Goal: Transaction & Acquisition: Purchase product/service

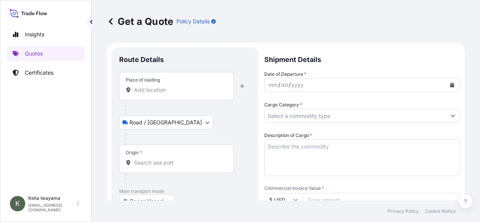
select select "Road / [GEOGRAPHIC_DATA]"
select select "Ocean Vessel"
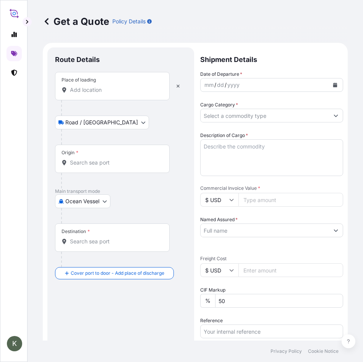
click at [101, 122] on body "K Get a Quote Policy Details Route Details Place of loading Road / Inland Road …" at bounding box center [181, 181] width 363 height 362
click at [122, 86] on div "Place of loading" at bounding box center [112, 86] width 115 height 28
click at [122, 86] on input "Place of loading" at bounding box center [115, 90] width 90 height 8
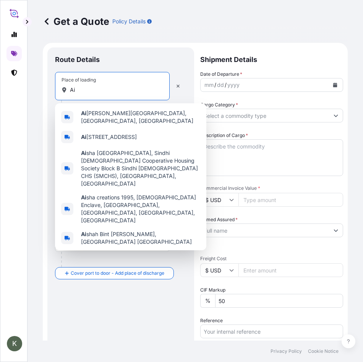
type input "A"
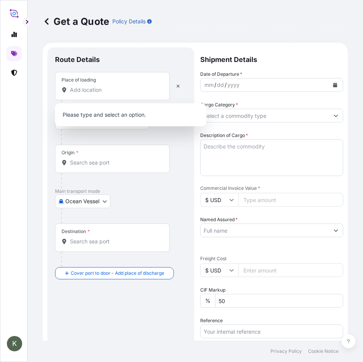
click at [178, 133] on div at bounding box center [123, 136] width 125 height 15
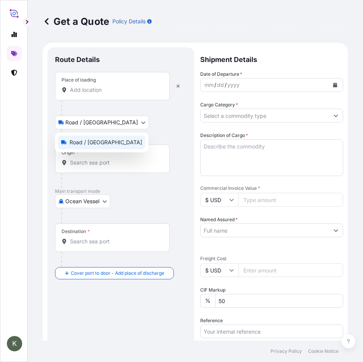
click at [101, 119] on body "K Get a Quote Policy Details Route Details Place of loading Road / Inland Road …" at bounding box center [181, 181] width 363 height 362
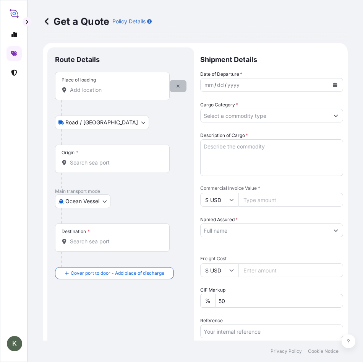
click at [177, 87] on icon "button" at bounding box center [178, 86] width 5 height 5
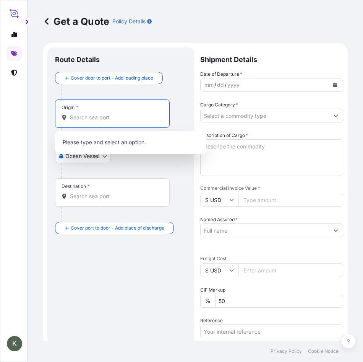
click at [93, 119] on input "Origin *" at bounding box center [115, 118] width 90 height 8
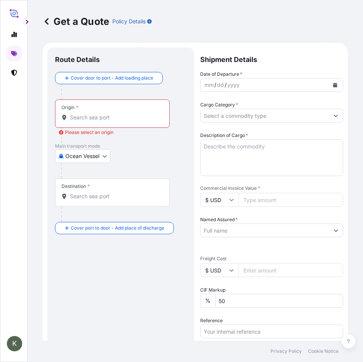
click at [109, 121] on div "Origin *" at bounding box center [112, 113] width 115 height 28
click at [109, 121] on input "Origin * Please select an origin" at bounding box center [115, 118] width 90 height 8
click at [112, 119] on input "Origin * Please select an origin" at bounding box center [115, 118] width 90 height 8
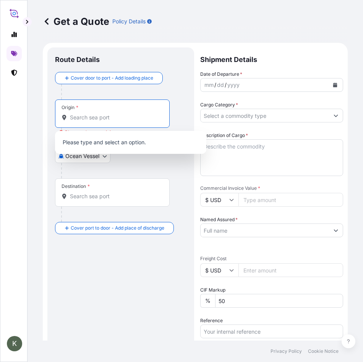
paste input "MUHAMMAD BIN QASIM, PAKISTAN"
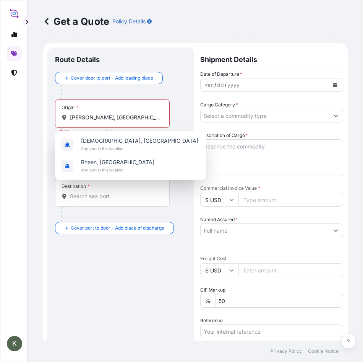
click at [181, 213] on div "Destination *" at bounding box center [120, 200] width 131 height 44
click at [115, 118] on input "MUHAMMAD BIN QASIM, PAKISTAN" at bounding box center [115, 118] width 90 height 8
click at [126, 118] on input "MUHAMMAD BIN QASIM, PAKISTAN" at bounding box center [115, 118] width 90 height 8
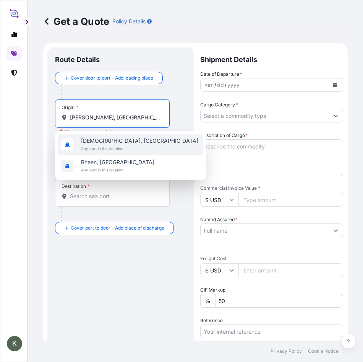
click at [138, 141] on div "Muhammad, Pakistan Any port in this location" at bounding box center [130, 144] width 145 height 21
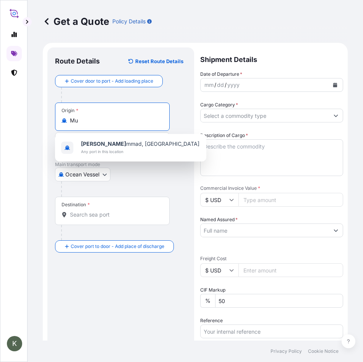
type input "M"
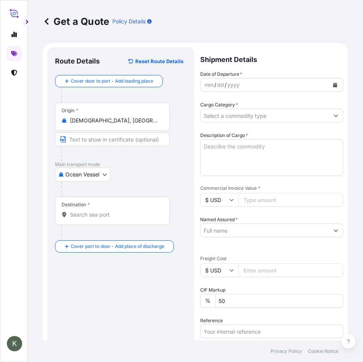
click at [100, 123] on input "Muhammad, Pakistan" at bounding box center [115, 121] width 90 height 8
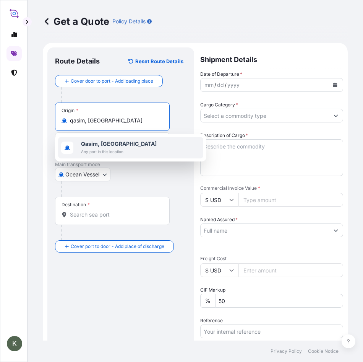
click at [128, 149] on div "Qasim, Pakistan Any port in this location" at bounding box center [130, 147] width 145 height 21
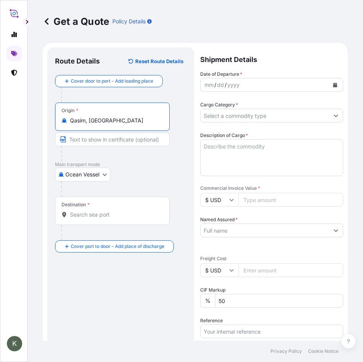
type input "Qasim, Pakistan"
click at [47, 23] on icon at bounding box center [47, 22] width 8 height 8
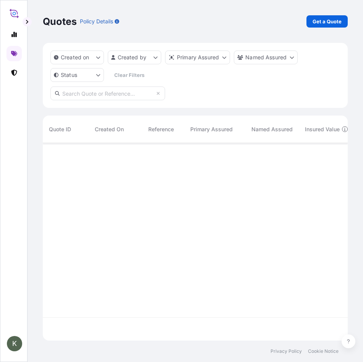
scroll to position [196, 299]
click at [15, 72] on icon at bounding box center [14, 73] width 6 height 6
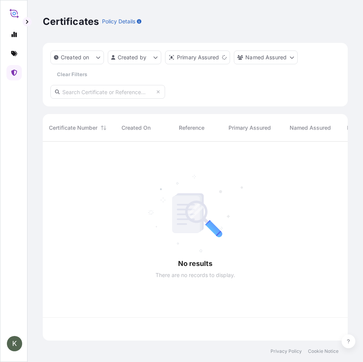
scroll to position [197, 299]
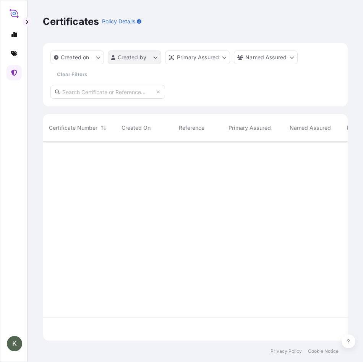
click at [141, 62] on html "K Certificates Policy Details Created on Created by Primary Assured Named Assur…" at bounding box center [181, 181] width 363 height 362
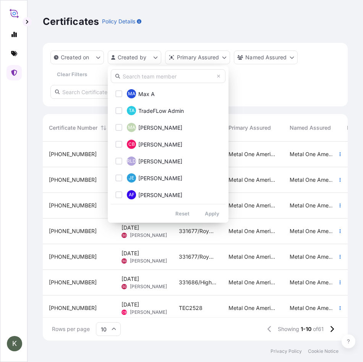
click at [149, 80] on input "text" at bounding box center [168, 76] width 115 height 14
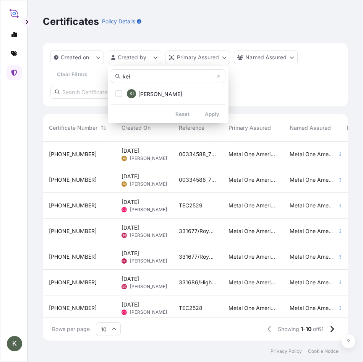
type input "Keita"
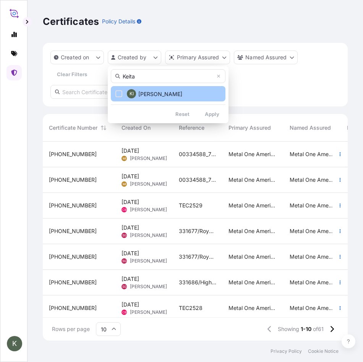
click at [152, 97] on span "Keita Iwayama" at bounding box center [160, 94] width 44 height 8
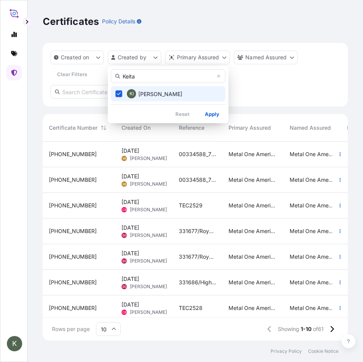
click at [151, 92] on span "Keita Iwayama" at bounding box center [160, 94] width 44 height 8
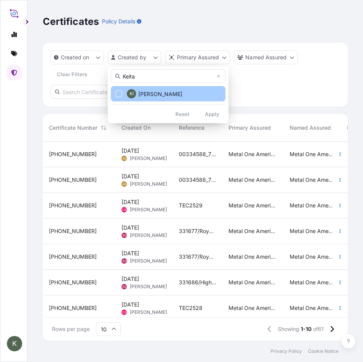
click at [151, 92] on span "Keita Iwayama" at bounding box center [160, 94] width 44 height 8
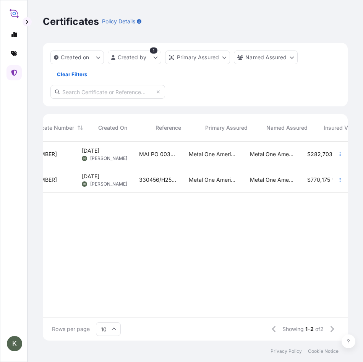
scroll to position [0, 21]
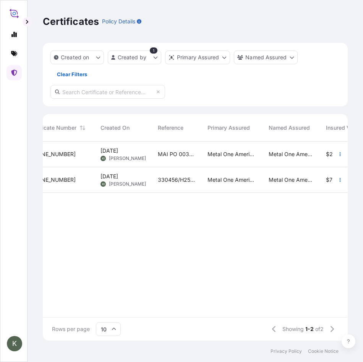
click at [97, 163] on div "Jul 21, 2025 KI Keita Iwayama" at bounding box center [122, 154] width 57 height 26
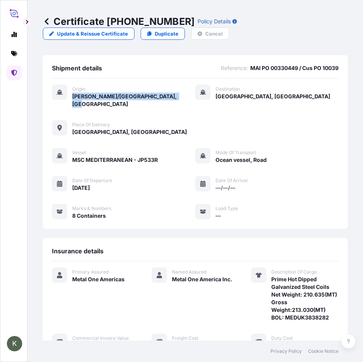
drag, startPoint x: 182, startPoint y: 97, endPoint x: 71, endPoint y: 99, distance: 110.8
click at [71, 99] on div "Origin [PERSON_NAME]/[GEOGRAPHIC_DATA], [GEOGRAPHIC_DATA] Destination [GEOGRAPH…" at bounding box center [195, 109] width 287 height 51
copy span "[PERSON_NAME]/[GEOGRAPHIC_DATA], [GEOGRAPHIC_DATA]"
click at [47, 18] on icon at bounding box center [47, 22] width 8 height 8
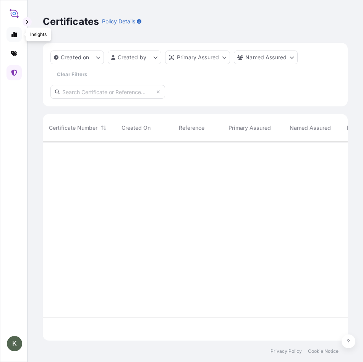
scroll to position [197, 299]
click at [15, 54] on icon at bounding box center [14, 53] width 6 height 5
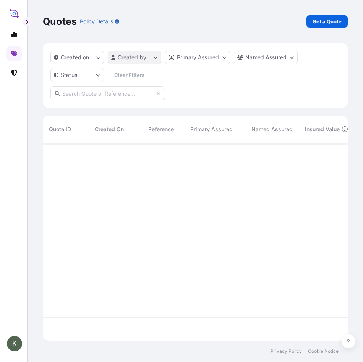
scroll to position [196, 299]
click at [332, 14] on div "Quotes Policy Details Get a Quote" at bounding box center [195, 21] width 305 height 43
click at [334, 20] on p "Get a Quote" at bounding box center [327, 22] width 29 height 8
select select "Ocean Vessel"
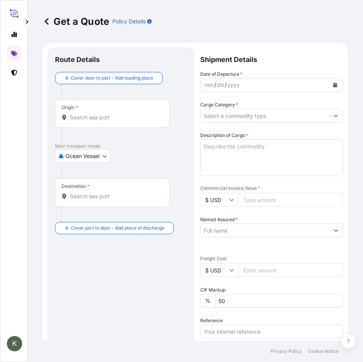
scroll to position [12, 0]
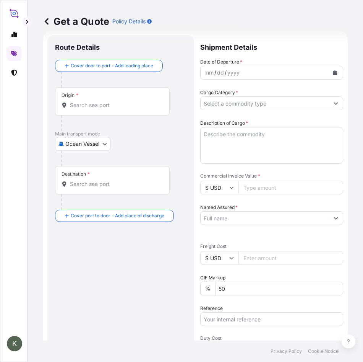
click at [86, 108] on input "Origin *" at bounding box center [115, 105] width 90 height 8
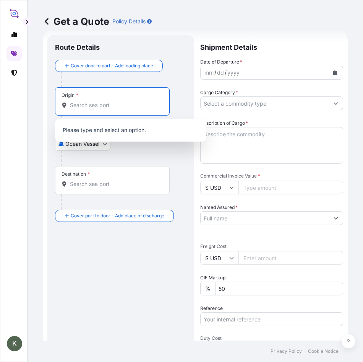
paste input "[PERSON_NAME]/[GEOGRAPHIC_DATA], [GEOGRAPHIC_DATA]"
type input "[PERSON_NAME]/[GEOGRAPHIC_DATA], [GEOGRAPHIC_DATA]"
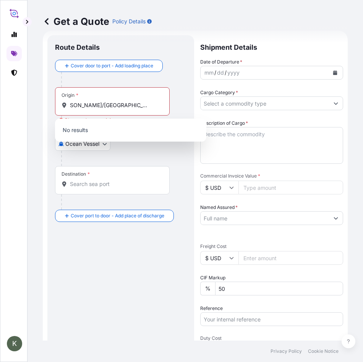
click at [170, 156] on div at bounding box center [123, 158] width 125 height 15
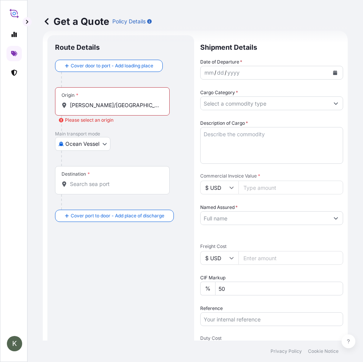
click at [127, 189] on div "Destination *" at bounding box center [112, 180] width 115 height 28
click at [127, 188] on input "Destination *" at bounding box center [115, 184] width 90 height 8
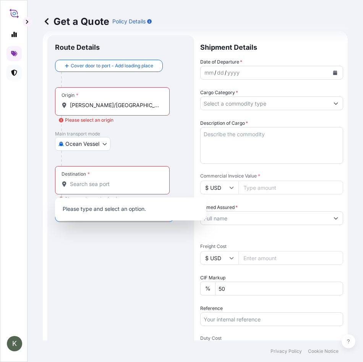
click at [18, 73] on link at bounding box center [13, 72] width 15 height 15
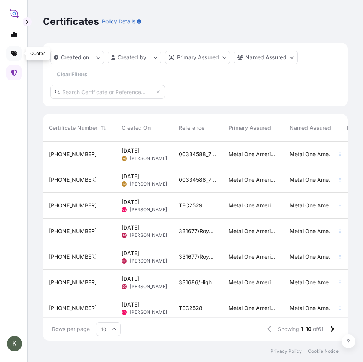
scroll to position [197, 299]
click at [151, 60] on html "K Certificates Policy Details Created on Created by Primary Assured Named Assur…" at bounding box center [181, 181] width 363 height 362
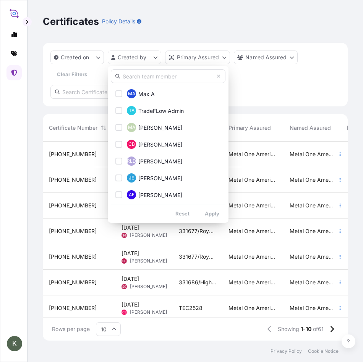
click at [164, 76] on input "text" at bounding box center [168, 76] width 115 height 14
type input "keita"
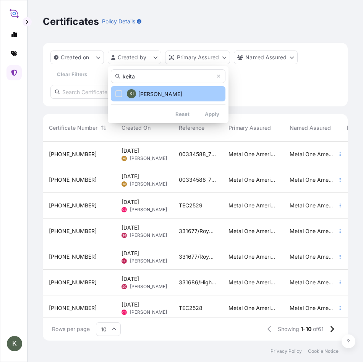
click at [178, 89] on button "KI Keita Iwayama" at bounding box center [168, 93] width 115 height 15
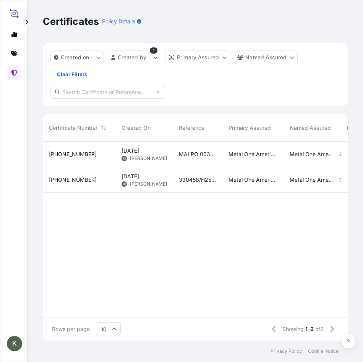
click at [152, 157] on span "Keita Iwayama" at bounding box center [148, 158] width 37 height 6
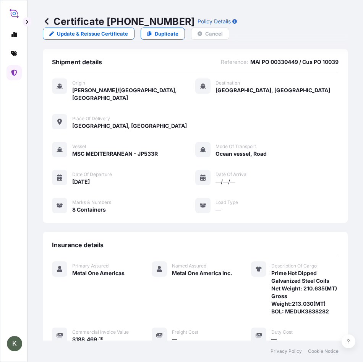
scroll to position [6, 0]
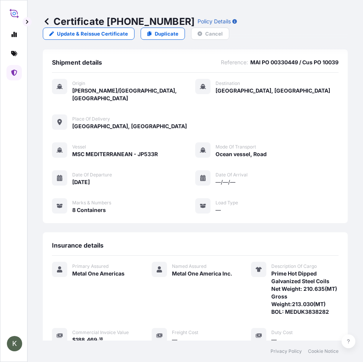
click at [47, 23] on icon at bounding box center [47, 21] width 4 height 6
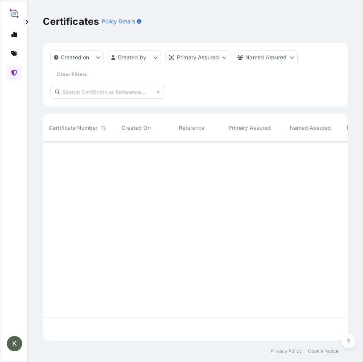
scroll to position [197, 299]
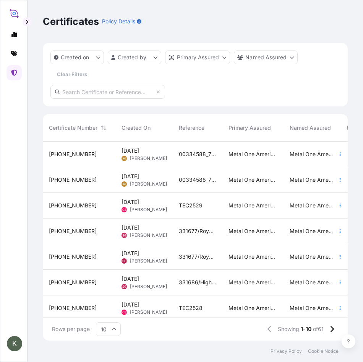
click at [95, 175] on div "31528-76-1" at bounding box center [79, 180] width 73 height 26
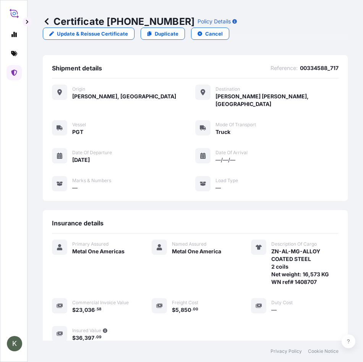
click at [46, 21] on icon at bounding box center [47, 21] width 4 height 6
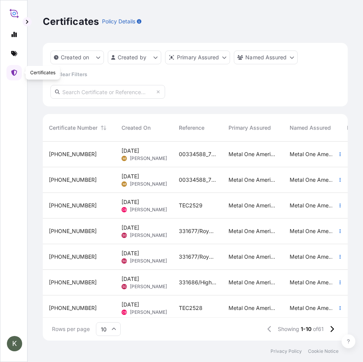
scroll to position [197, 299]
click at [13, 54] on icon at bounding box center [14, 53] width 6 height 5
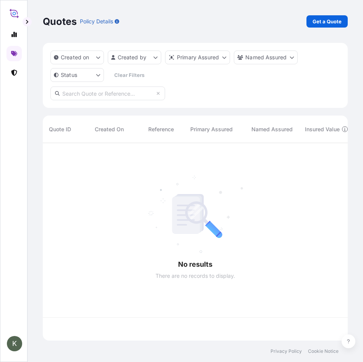
scroll to position [196, 299]
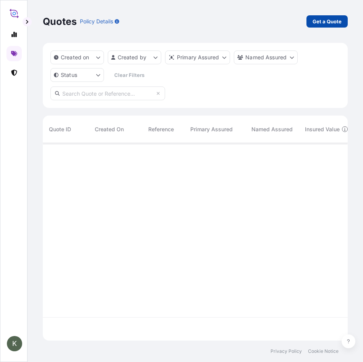
click at [318, 22] on p "Get a Quote" at bounding box center [327, 22] width 29 height 8
select select "Ocean Vessel"
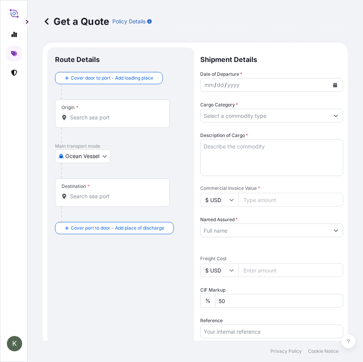
scroll to position [12, 0]
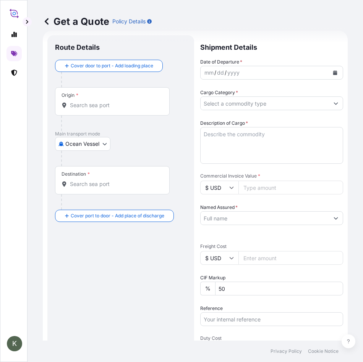
click at [106, 105] on input "Origin *" at bounding box center [115, 105] width 90 height 8
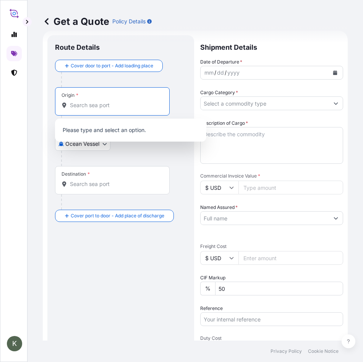
paste input "[PERSON_NAME]/[GEOGRAPHIC_DATA], [GEOGRAPHIC_DATA]"
type input "[PERSON_NAME]/[GEOGRAPHIC_DATA], [GEOGRAPHIC_DATA]"
click at [148, 181] on input "Destination *" at bounding box center [115, 184] width 90 height 8
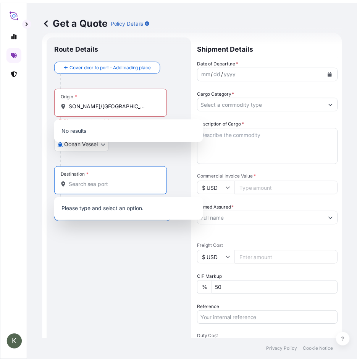
scroll to position [0, 0]
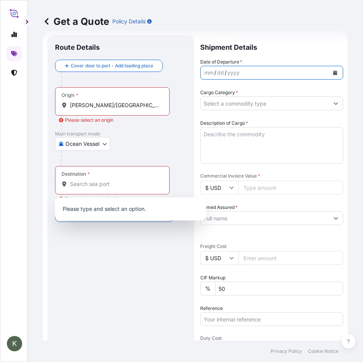
click at [333, 71] on icon "Calendar" at bounding box center [335, 72] width 4 height 5
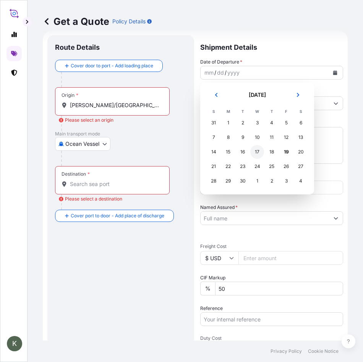
click at [255, 156] on div "17" at bounding box center [257, 152] width 14 height 14
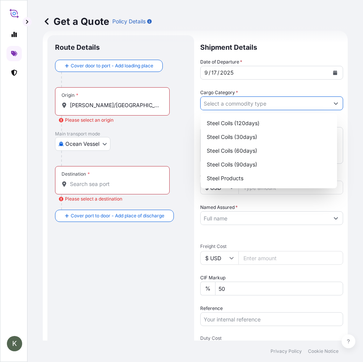
click at [329, 101] on button "Show suggestions" at bounding box center [336, 103] width 14 height 14
click at [253, 149] on div "Steel Coils (60days)" at bounding box center [269, 151] width 130 height 14
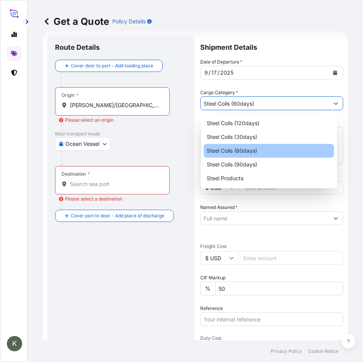
type input "Steel Coils (60days)"
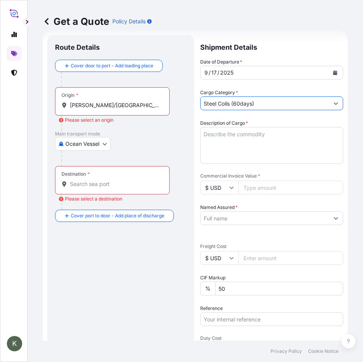
click at [131, 182] on input "Destination * Please select a destination" at bounding box center [115, 184] width 90 height 8
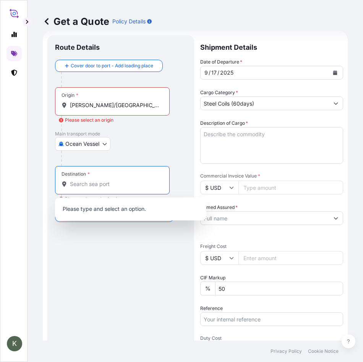
click at [255, 187] on input "Commercial Invoice Value *" at bounding box center [290, 187] width 105 height 14
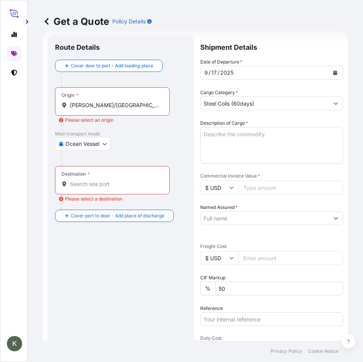
click at [272, 187] on input "Commercial Invoice Value *" at bounding box center [290, 187] width 105 height 14
click at [296, 186] on input "Commercial Invoice Value *" at bounding box center [290, 187] width 105 height 14
paste input "41363.49"
type input "41363.49"
click at [332, 218] on form "Route Details Cover door to port - Add loading place Place of loading Road / In…" at bounding box center [195, 255] width 305 height 448
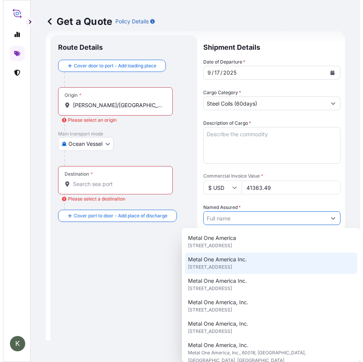
scroll to position [3, 0]
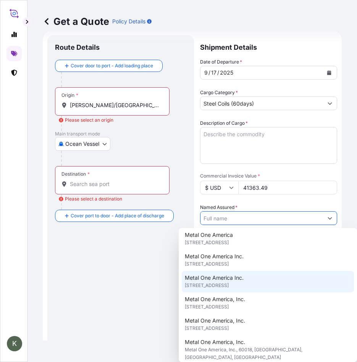
click at [229, 221] on span "6250 North River Road, Suite 2055, 60018, Rosemont, United States of America" at bounding box center [207, 285] width 44 height 8
type input "Metal One America Inc."
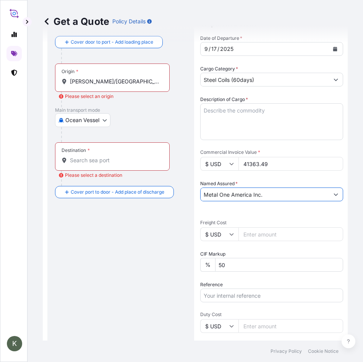
scroll to position [55, 0]
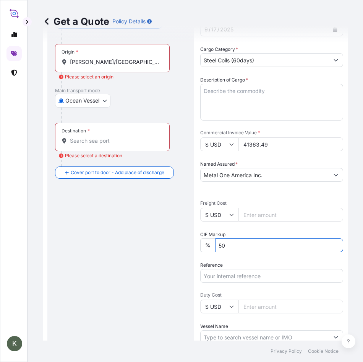
click at [248, 221] on input "50" at bounding box center [279, 245] width 128 height 14
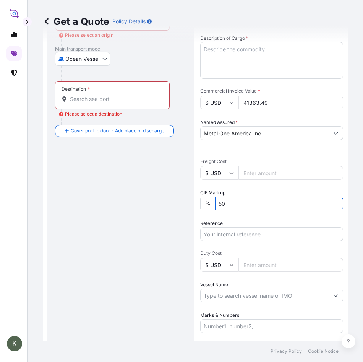
click at [241, 221] on span "Duty Cost" at bounding box center [271, 253] width 143 height 6
click at [241, 221] on input "Duty Cost" at bounding box center [290, 265] width 105 height 14
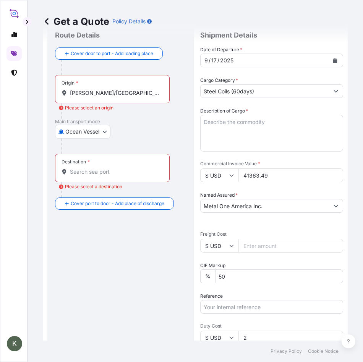
scroll to position [0, 0]
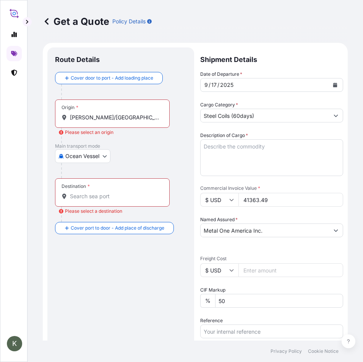
type input "2"
click at [216, 143] on textarea "Description of Cargo *" at bounding box center [271, 157] width 143 height 37
click at [101, 196] on input "Destination * Please select a destination" at bounding box center [115, 196] width 90 height 8
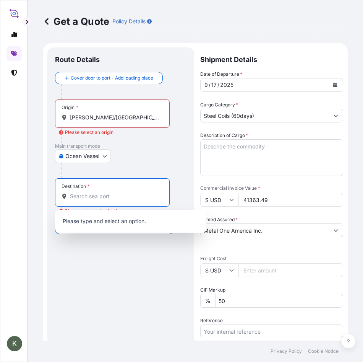
paste input "Prime Hot Dipped Galvanized Steel in Coils"
type input "Prime Hot Dipped Galvanized Steel in Coils"
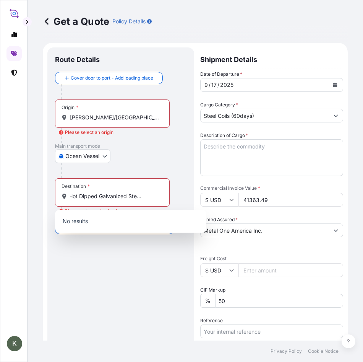
scroll to position [0, 0]
click at [115, 221] on div "Route Details Cover door to port - Add loading place Place of loading Road / In…" at bounding box center [120, 267] width 131 height 424
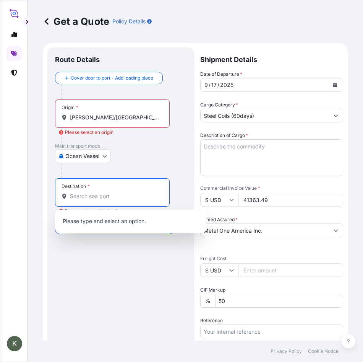
click at [241, 170] on textarea "Description of Cargo *" at bounding box center [271, 157] width 143 height 37
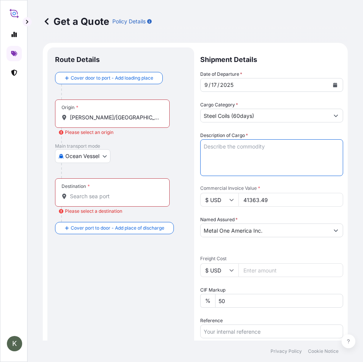
paste textarea "Prime Hot Dipped Galvanized Steel in Coils"
click at [246, 162] on textarea "Prime Hot Dipped Galvanized Steel in Coils" at bounding box center [271, 157] width 143 height 37
paste textarea "NET WEIGHT (MT) 45.206 IL 60018 USA GROSS WEIGHT (MT) 45.660"
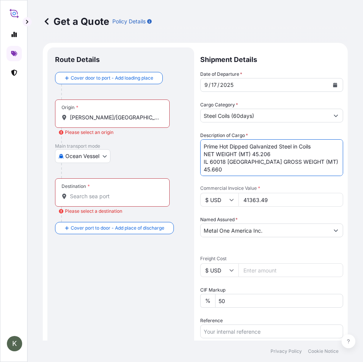
drag, startPoint x: 239, startPoint y: 160, endPoint x: 187, endPoint y: 173, distance: 54.0
click at [187, 173] on form "Route Details Cover door to port - Add loading place Place of loading Road / In…" at bounding box center [195, 267] width 305 height 448
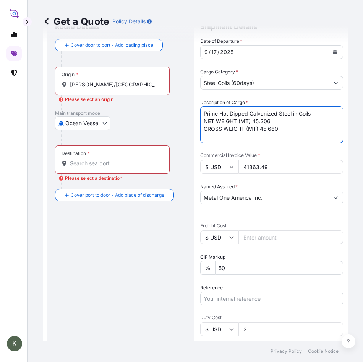
type textarea "Prime Hot Dipped Galvanized Steel in Coils NET WEIGHT (MT) 45.206 GROSS WEIGHT …"
click at [240, 221] on input "Reference" at bounding box center [271, 298] width 143 height 14
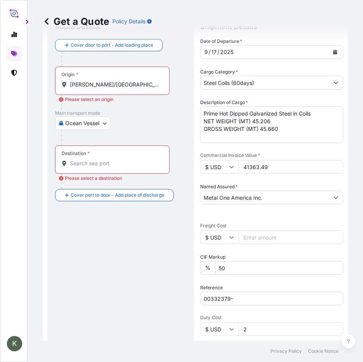
click at [245, 221] on input "00332379-" at bounding box center [271, 298] width 143 height 14
click at [277, 221] on input "00332379-157559" at bounding box center [271, 298] width 143 height 14
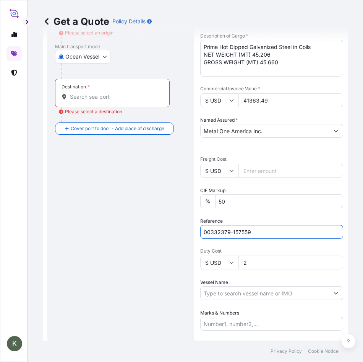
scroll to position [100, 0]
type input "00332379-157559"
click at [252, 221] on input "2" at bounding box center [290, 262] width 105 height 14
click at [257, 221] on div "Date of Departure * 9 / 17 / 2025 Cargo Category * Steel Coils (60days) Descrip…" at bounding box center [271, 150] width 143 height 359
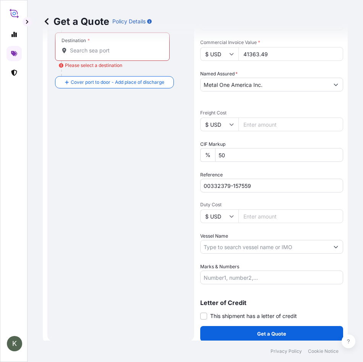
scroll to position [148, 0]
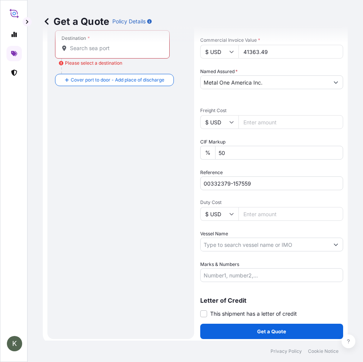
click at [332, 221] on button "Show suggestions" at bounding box center [336, 244] width 14 height 14
click at [232, 221] on input "Vessel Name" at bounding box center [265, 244] width 128 height 14
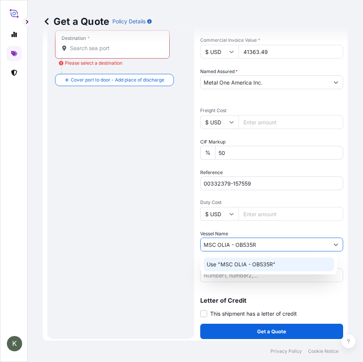
click at [255, 221] on p "Use "MSC OLIA - OB535R"" at bounding box center [241, 264] width 69 height 8
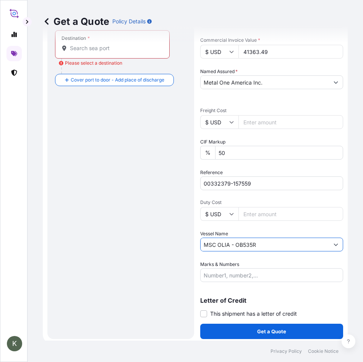
scroll to position [151, 0]
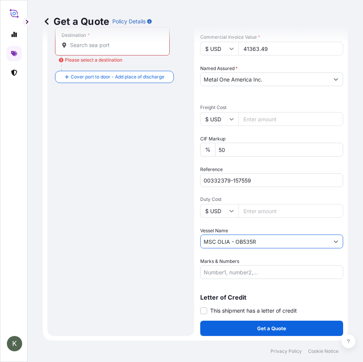
type input "MSC OLIA - OB535R"
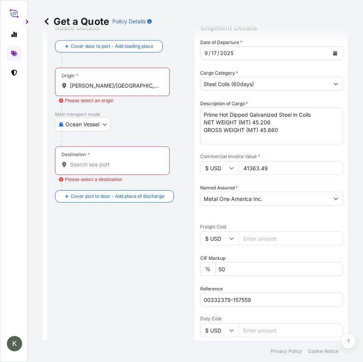
scroll to position [33, 0]
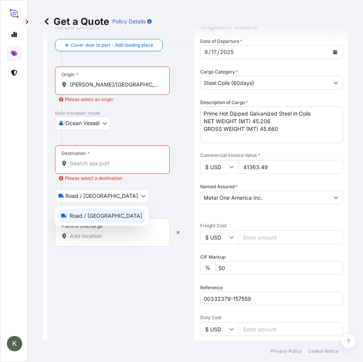
click at [98, 197] on body "K Get a Quote Policy Details Route Details Cover door to port - Add loading pla…" at bounding box center [181, 181] width 363 height 362
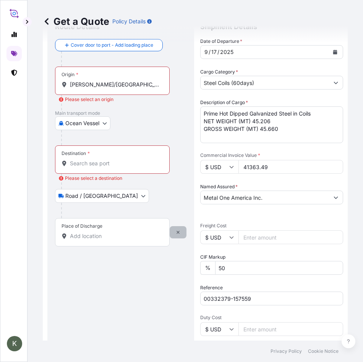
click at [180, 221] on icon "button" at bounding box center [178, 232] width 5 height 5
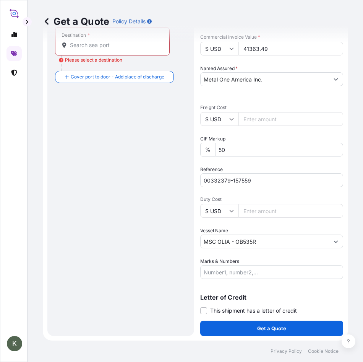
scroll to position [0, 0]
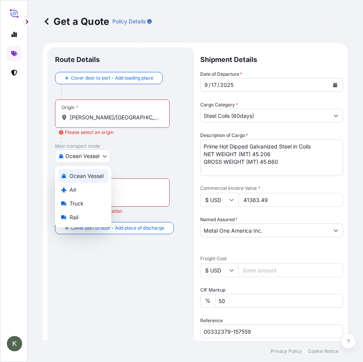
click at [92, 159] on body "K Get a Quote Policy Details Route Details Cover door to port - Add loading pla…" at bounding box center [181, 181] width 363 height 362
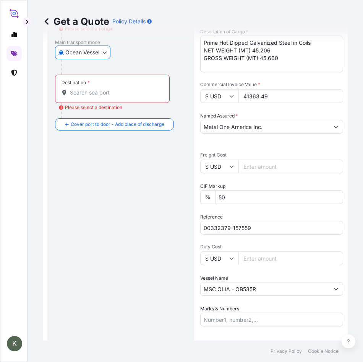
scroll to position [104, 0]
click at [89, 92] on input "Destination * Please select a destination" at bounding box center [115, 92] width 90 height 8
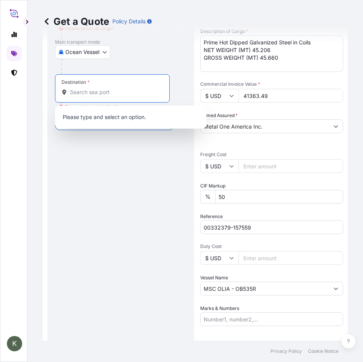
click at [118, 167] on div "Route Details Cover door to port - Add loading place Place of loading Road / In…" at bounding box center [120, 163] width 131 height 424
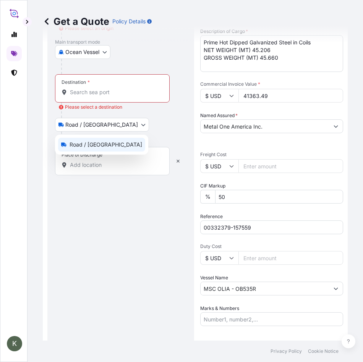
click at [101, 126] on body "K Get a Quote Policy Details Route Details Cover door to port - Add loading pla…" at bounding box center [181, 181] width 363 height 362
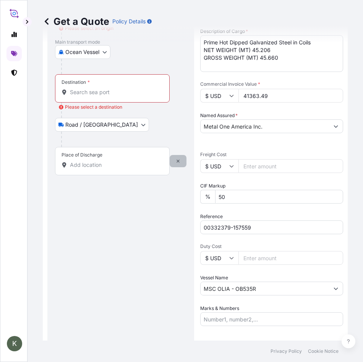
click at [178, 161] on icon "button" at bounding box center [178, 160] width 3 height 3
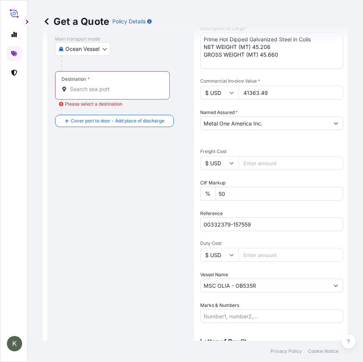
scroll to position [151, 0]
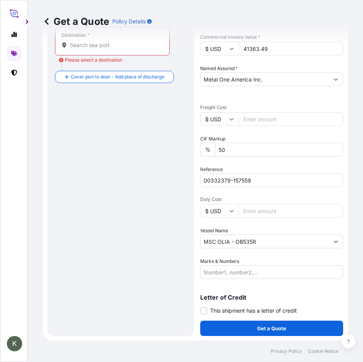
click at [97, 183] on div "Route Details Cover door to port - Add loading place Place of loading Road / In…" at bounding box center [120, 116] width 131 height 424
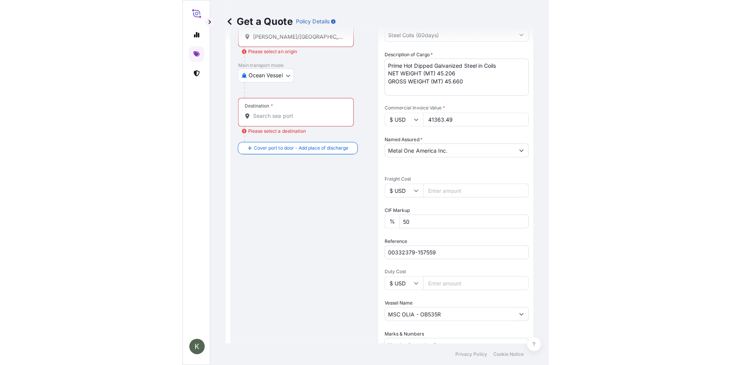
scroll to position [84, 0]
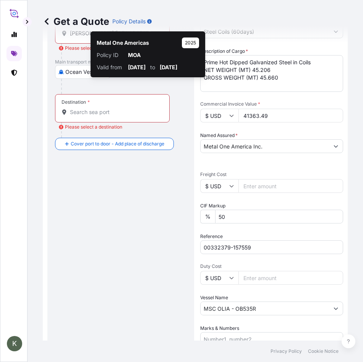
click at [91, 221] on div "Route Details Cover door to port - Add loading place Place of loading Road / In…" at bounding box center [120, 183] width 131 height 424
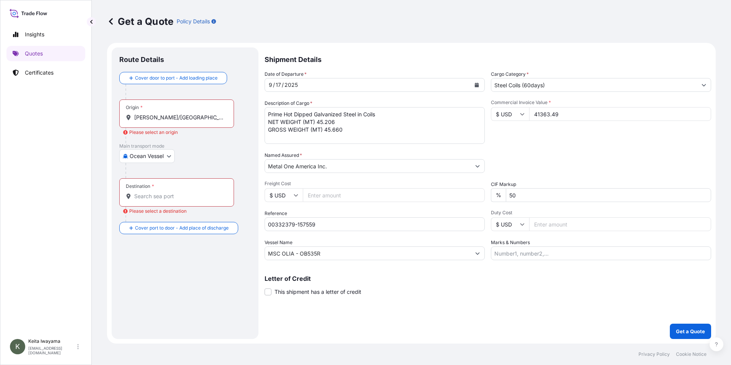
scroll to position [0, 0]
click at [480, 221] on p "Get a Quote" at bounding box center [690, 331] width 29 height 8
click at [191, 20] on p "Policy Details" at bounding box center [193, 22] width 33 height 8
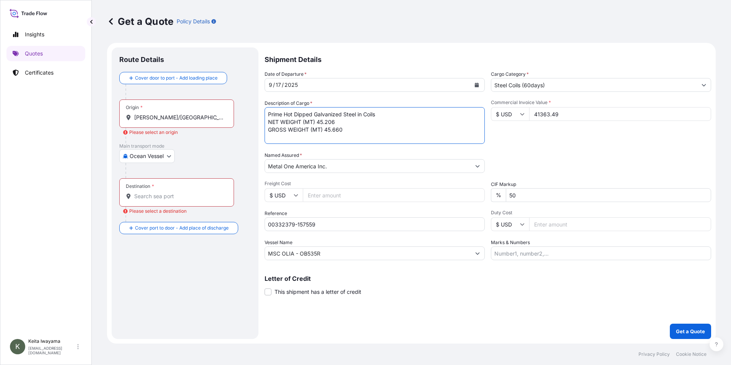
drag, startPoint x: 353, startPoint y: 128, endPoint x: 246, endPoint y: 108, distance: 108.2
click at [246, 108] on form "Route Details Cover door to port - Add loading place Place of loading Road / In…" at bounding box center [411, 193] width 608 height 300
drag, startPoint x: 335, startPoint y: 255, endPoint x: 237, endPoint y: 256, distance: 97.8
click at [237, 221] on form "Route Details Cover door to port - Add loading place Place of loading Road / In…" at bounding box center [411, 193] width 608 height 300
drag, startPoint x: 322, startPoint y: 224, endPoint x: 246, endPoint y: 230, distance: 75.9
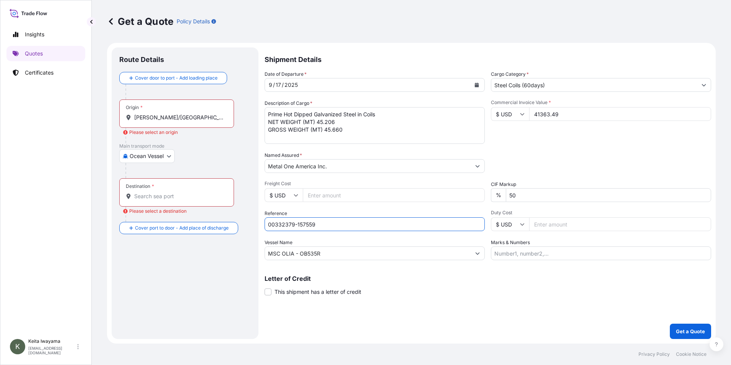
click at [246, 221] on form "Route Details Cover door to port - Add loading place Place of loading Road / In…" at bounding box center [411, 193] width 608 height 300
click at [140, 111] on div "Origin * Muhammad Bin Qasim/Karachi, Pakistan" at bounding box center [176, 113] width 115 height 28
click at [140, 114] on input "[PERSON_NAME]/[GEOGRAPHIC_DATA], [GEOGRAPHIC_DATA]" at bounding box center [179, 118] width 90 height 8
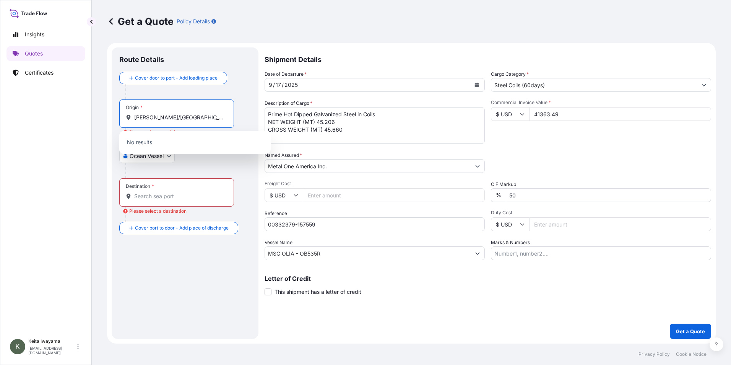
scroll to position [0, 12]
click at [144, 118] on input "[PERSON_NAME]/[GEOGRAPHIC_DATA], [GEOGRAPHIC_DATA]" at bounding box center [179, 118] width 90 height 8
click at [46, 33] on link "Insights" at bounding box center [45, 34] width 79 height 15
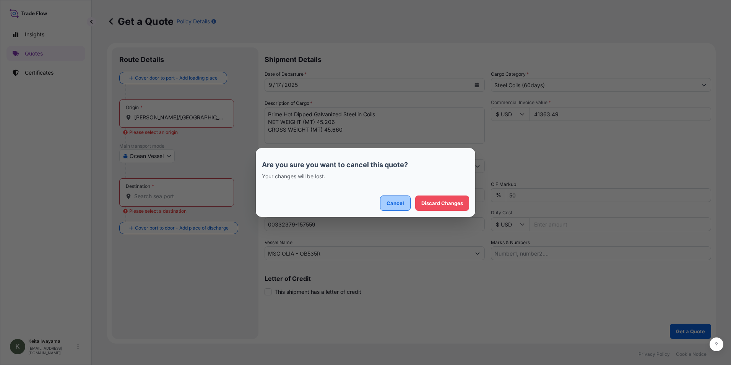
click at [387, 206] on p "Cancel" at bounding box center [395, 203] width 18 height 8
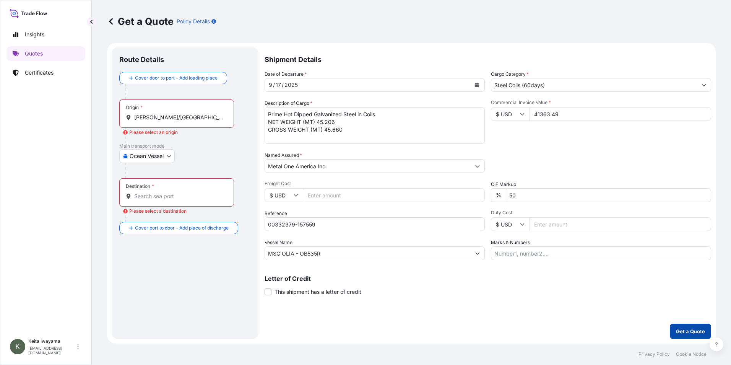
click at [480, 221] on p "Get a Quote" at bounding box center [690, 331] width 29 height 8
click at [39, 54] on p "Quotes" at bounding box center [34, 54] width 18 height 8
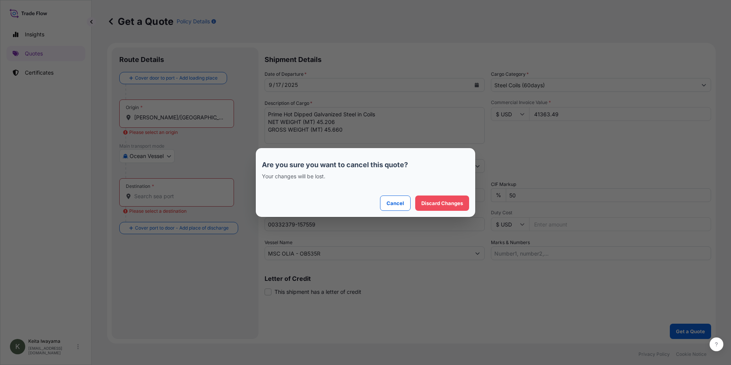
click at [39, 54] on div "Are you sure you want to cancel this quote? Your changes will be lost. Cancel D…" at bounding box center [365, 182] width 731 height 365
click at [398, 198] on button "Cancel" at bounding box center [395, 202] width 31 height 15
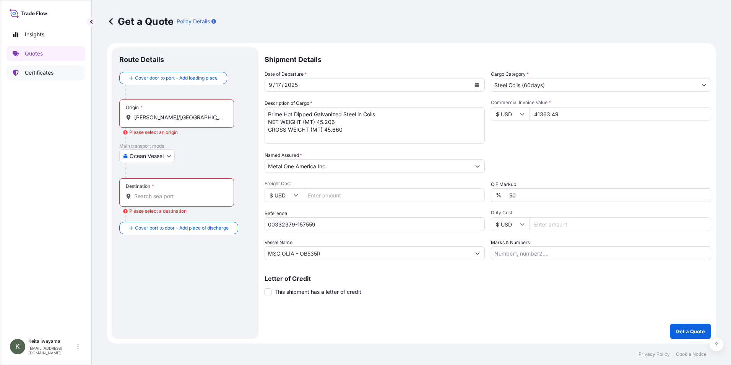
click at [47, 71] on p "Certificates" at bounding box center [39, 73] width 29 height 8
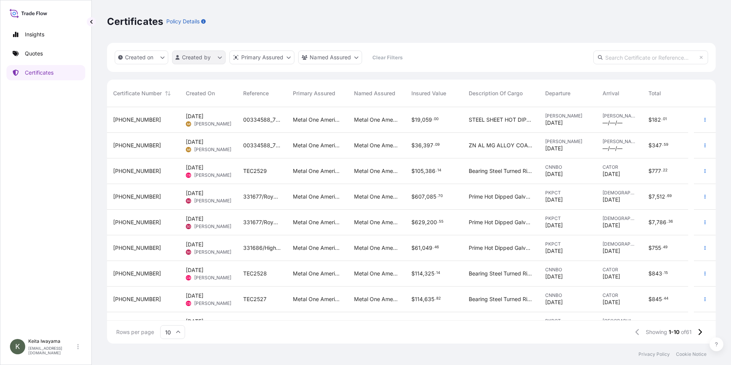
click at [201, 59] on html "Insights Quotes Certificates K Keita Iwayama keita.iwayama@mtlo.com Certificate…" at bounding box center [365, 182] width 731 height 365
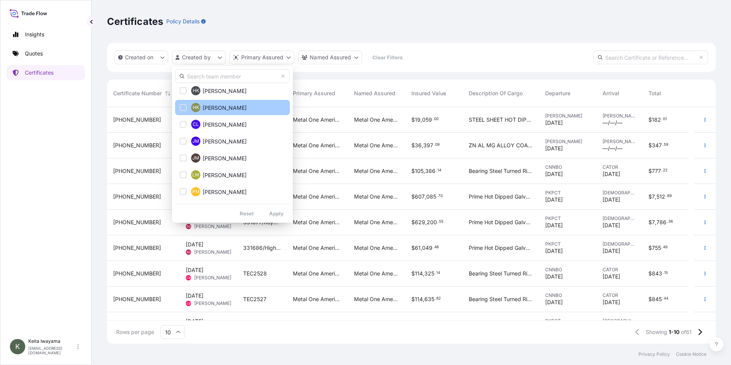
scroll to position [323, 0]
click at [199, 76] on input "text" at bounding box center [232, 76] width 115 height 14
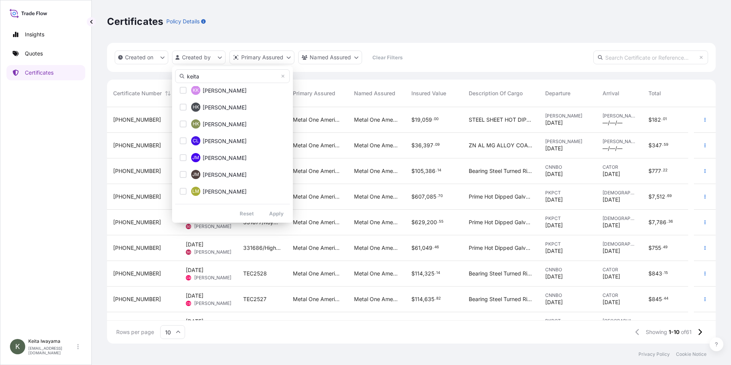
type input "keita"
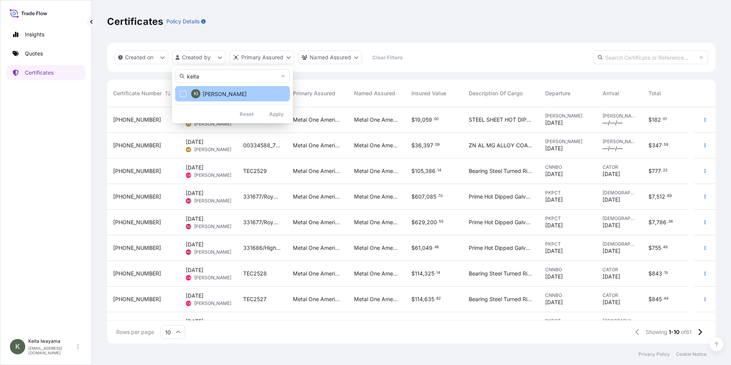
click at [229, 94] on span "Keita Iwayama" at bounding box center [225, 94] width 44 height 8
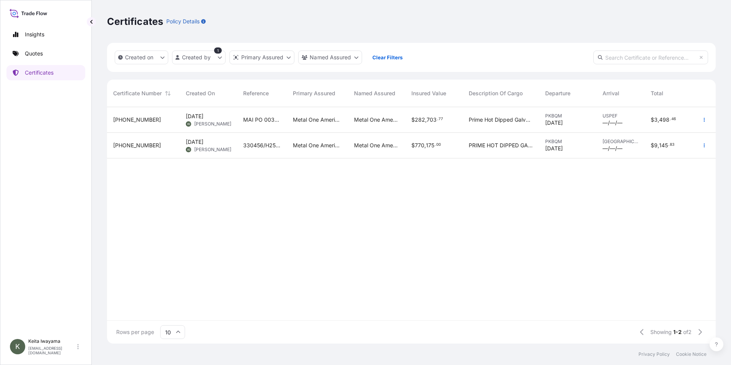
click at [265, 123] on div "MAI PO 00330449 / Cus PO 10039" at bounding box center [262, 120] width 50 height 26
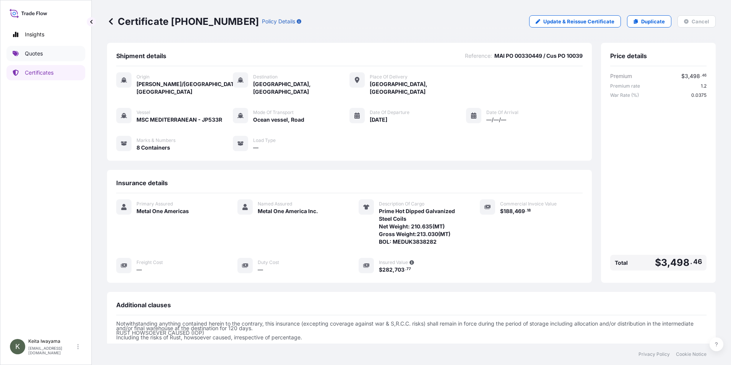
click at [37, 52] on p "Quotes" at bounding box center [34, 54] width 18 height 8
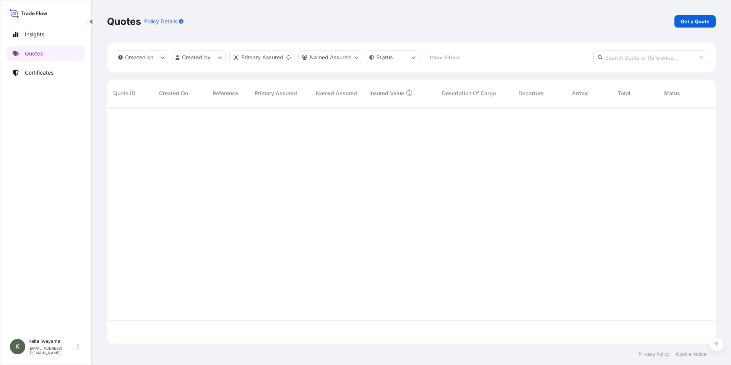
scroll to position [235, 603]
click at [480, 22] on p "Get a Quote" at bounding box center [694, 22] width 29 height 8
select select "Ocean Vessel"
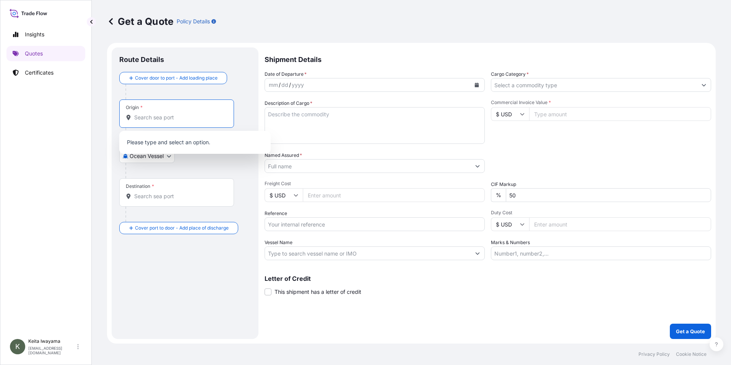
click at [176, 115] on input "Origin *" at bounding box center [179, 118] width 90 height 8
paste input "[PERSON_NAME]/[GEOGRAPHIC_DATA], [GEOGRAPHIC_DATA]"
type input "[PERSON_NAME]/[GEOGRAPHIC_DATA], [GEOGRAPHIC_DATA]"
click at [229, 163] on div at bounding box center [187, 170] width 125 height 15
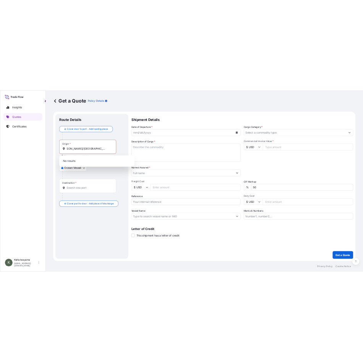
scroll to position [0, 0]
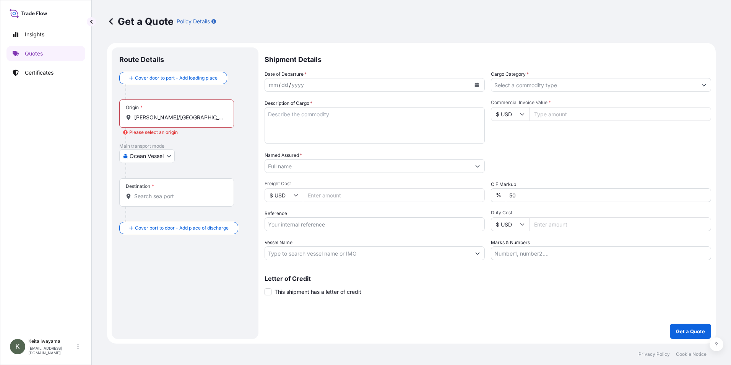
click at [314, 117] on textarea "Description of Cargo *" at bounding box center [374, 125] width 220 height 37
drag, startPoint x: 314, startPoint y: 117, endPoint x: 290, endPoint y: 130, distance: 27.2
click at [290, 130] on textarea "Description of Cargo *" at bounding box center [374, 125] width 220 height 37
paste textarea "Prime Hot Dipped Galvanized Steel in Coils NET WEIGHT (MT) 45.206 GROSS WEIGHT …"
type textarea "Prime Hot Dipped Galvanized Steel in Coils NET WEIGHT (MT) 45.206 GROSS WEIGHT …"
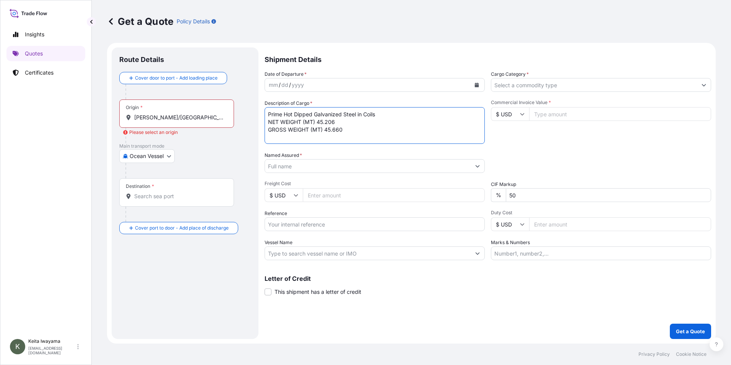
click at [478, 84] on icon "Calendar" at bounding box center [476, 85] width 5 height 5
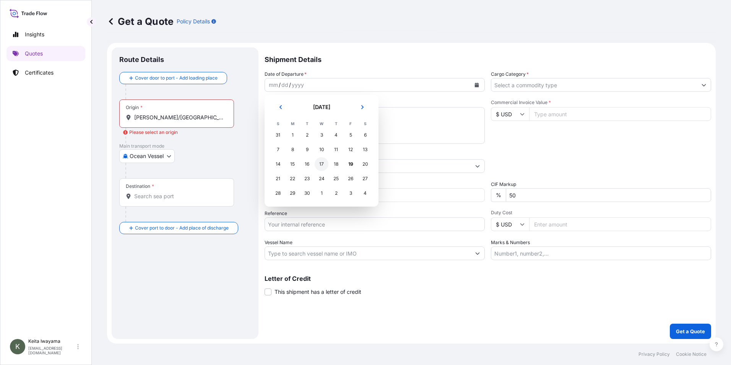
click at [327, 161] on div "17" at bounding box center [322, 164] width 14 height 14
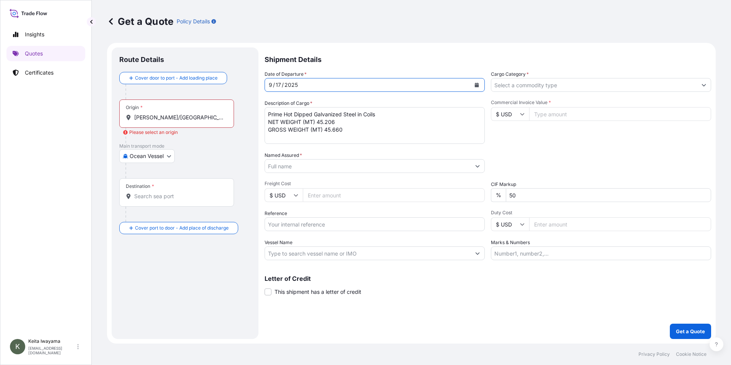
click at [313, 221] on input "Reference" at bounding box center [374, 224] width 220 height 14
paste input "00332379-157559"
type input "00332379-157559"
click at [384, 221] on input "Vessel Name" at bounding box center [368, 253] width 206 height 14
paste input "MSC OLIA - OB535R"
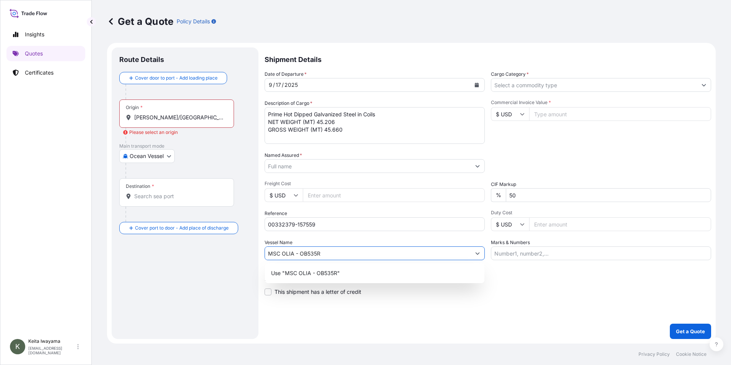
type input "MSC OLIA - OB535R"
click at [480, 221] on div "Letter of Credit This shipment has a letter of credit Letter of credit * Letter…" at bounding box center [487, 280] width 446 height 29
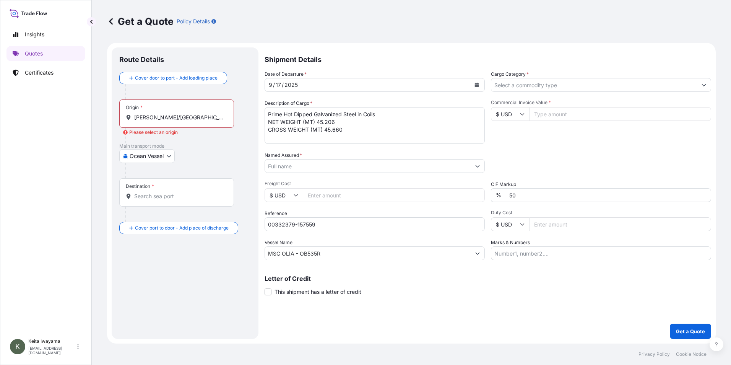
click at [480, 90] on input "Cargo Category *" at bounding box center [594, 85] width 206 height 14
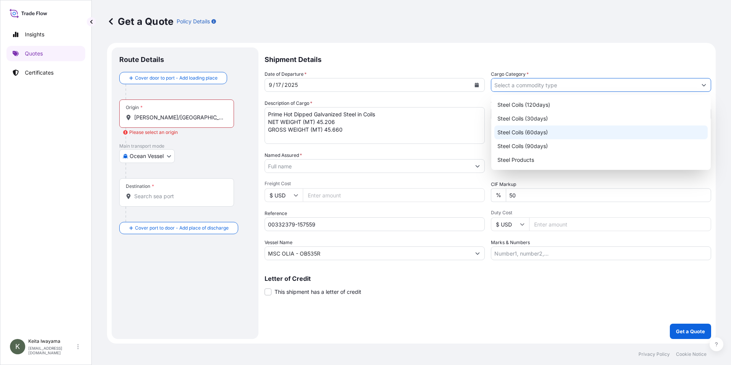
click at [480, 128] on div "Steel Coils (60days)" at bounding box center [600, 132] width 213 height 14
type input "Steel Coils (60days)"
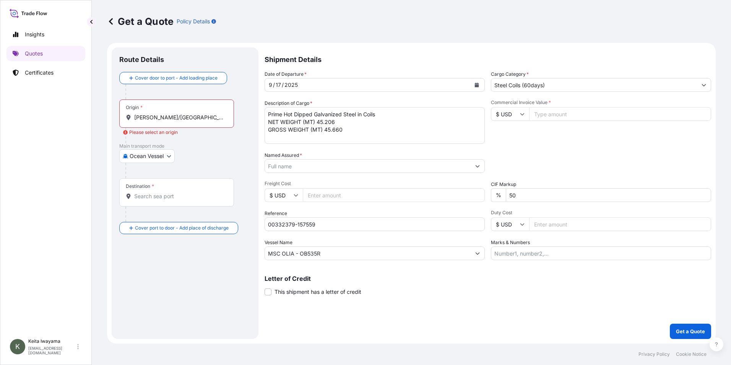
click at [480, 114] on input "Commercial Invoice Value *" at bounding box center [620, 114] width 182 height 14
paste input "41363.49"
type input "41363.49"
click at [480, 221] on div "Shipment Details Date of Departure * 9 / 17 / 2025 Cargo Category * Steel Coils…" at bounding box center [487, 192] width 446 height 291
click at [480, 145] on div "Date of Departure * 9 / 17 / 2025 Cargo Category * Steel Coils (60days) Descrip…" at bounding box center [487, 165] width 446 height 190
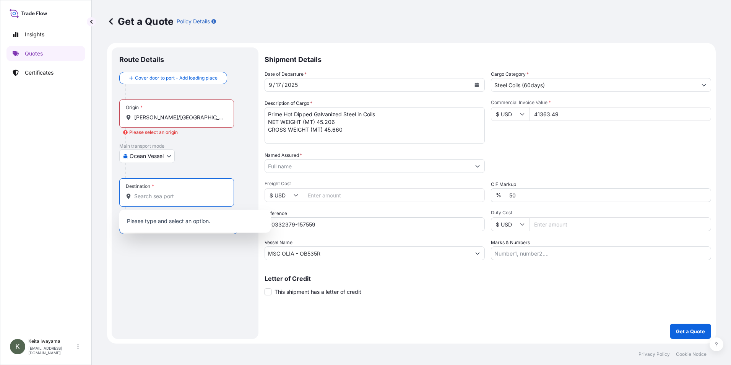
click at [146, 195] on input "Destination *" at bounding box center [179, 196] width 90 height 8
click at [202, 156] on div "Ocean Vessel Ocean Vessel Air Truck Rail" at bounding box center [184, 156] width 131 height 14
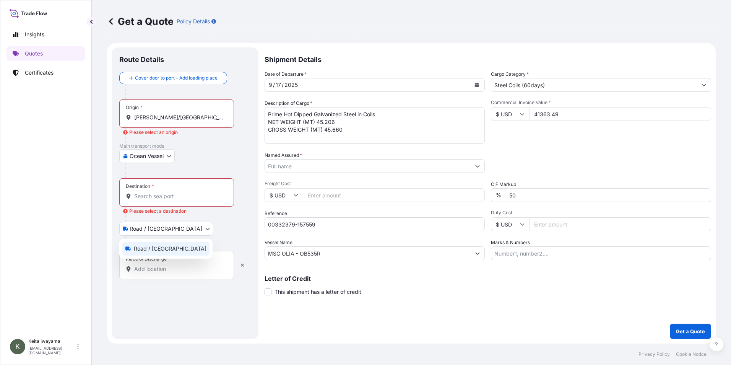
click at [169, 221] on body "Insights Quotes Certificates K Keita Iwayama keita.iwayama@mtlo.com Get a Quote…" at bounding box center [365, 182] width 731 height 365
click at [241, 221] on icon "button" at bounding box center [242, 265] width 5 height 5
click at [249, 221] on button "button" at bounding box center [242, 265] width 17 height 12
click at [193, 200] on div "Destination *" at bounding box center [176, 192] width 115 height 28
click at [193, 200] on input "Destination * Please select a destination" at bounding box center [179, 196] width 90 height 8
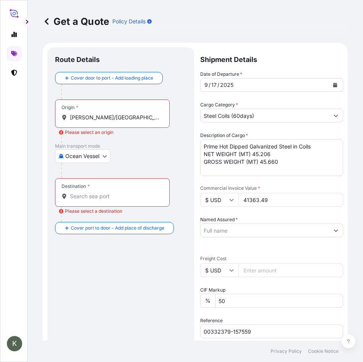
click at [225, 221] on input "Named Assured *" at bounding box center [265, 230] width 128 height 14
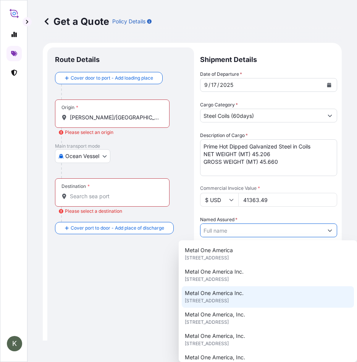
click at [252, 221] on div "Metal One America 6250 N. River Road, Suite 2055, 60018, Rosemont, United State…" at bounding box center [268, 318] width 172 height 150
type input "Metal One America Inc."
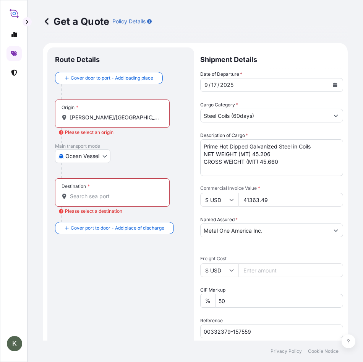
click at [282, 160] on textarea "Prime Hot Dipped Galvanized Steel in Coils NET WEIGHT (MT) 45.206 GROSS WEIGHT …" at bounding box center [271, 157] width 143 height 37
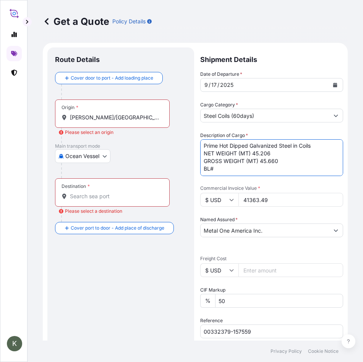
click at [242, 169] on textarea "Prime Hot Dipped Galvanized Steel in Coils NET WEIGHT (MT) 45.206 GROSS WEIGHT …" at bounding box center [271, 157] width 143 height 37
click at [286, 166] on textarea "Prime Hot Dipped Galvanized Steel in Coils NET WEIGHT (MT) 45.206 GROSS WEIGHT …" at bounding box center [271, 157] width 143 height 37
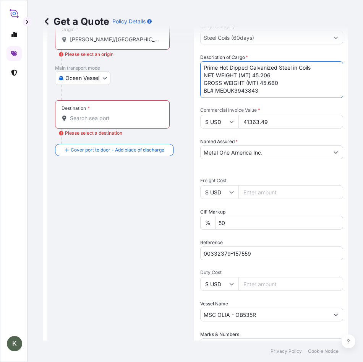
scroll to position [78, 0]
type textarea "Prime Hot Dipped Galvanized Steel in Coils NET WEIGHT (MT) 45.206 GROSS WEIGHT …"
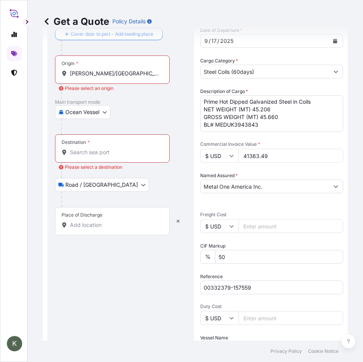
scroll to position [44, 0]
click at [109, 37] on div "Get a Quote Policy Details" at bounding box center [195, 21] width 305 height 43
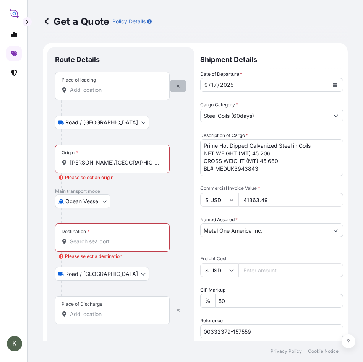
click at [182, 86] on button "button" at bounding box center [178, 86] width 17 height 12
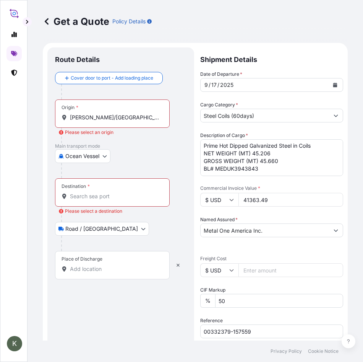
click at [164, 159] on div "Ocean Vessel Ocean Vessel Air Truck Rail" at bounding box center [120, 156] width 131 height 14
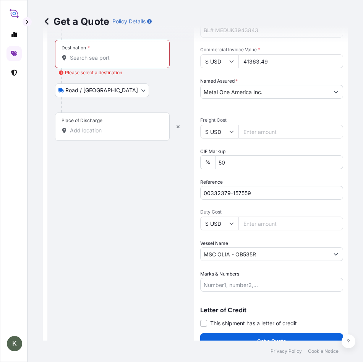
scroll to position [151, 0]
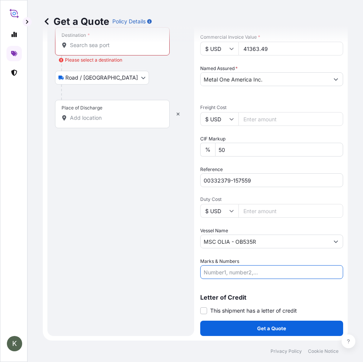
click at [264, 221] on input "Marks & Numbers" at bounding box center [271, 272] width 143 height 14
type input "@"
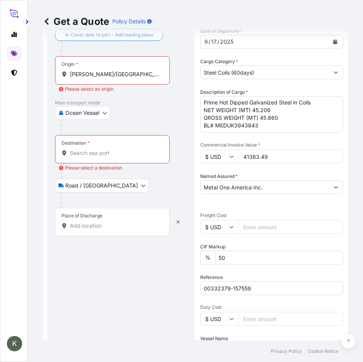
scroll to position [15, 0]
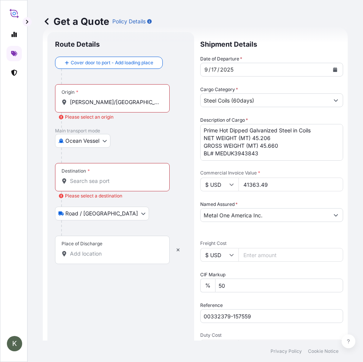
type input "2 containers"
drag, startPoint x: 148, startPoint y: 213, endPoint x: 157, endPoint y: 218, distance: 10.3
click at [148, 213] on div "Road / Inland Road / Inland" at bounding box center [120, 213] width 131 height 14
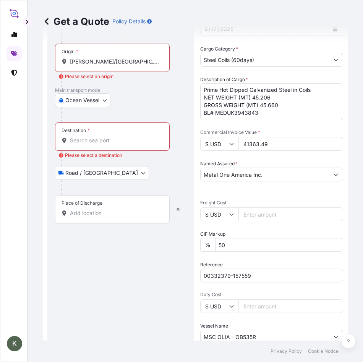
scroll to position [53, 0]
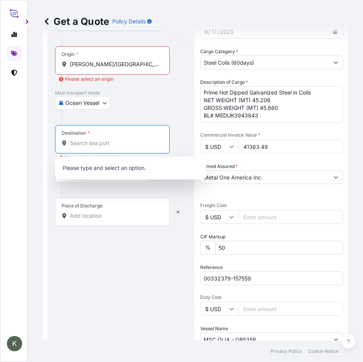
click at [129, 141] on input "Destination * Please select a destination" at bounding box center [115, 143] width 90 height 8
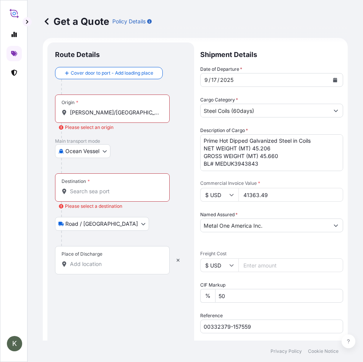
scroll to position [0, 0]
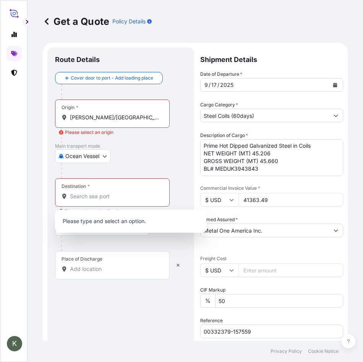
click at [275, 221] on div "Date of Departure * 9 / 17 / 2025 Cargo Category * Steel Coils (60days) Descrip…" at bounding box center [271, 249] width 143 height 359
click at [130, 195] on input "Destination * Please select a destination" at bounding box center [115, 196] width 90 height 8
click at [125, 193] on input "Destination * Please select a destination" at bounding box center [115, 196] width 90 height 8
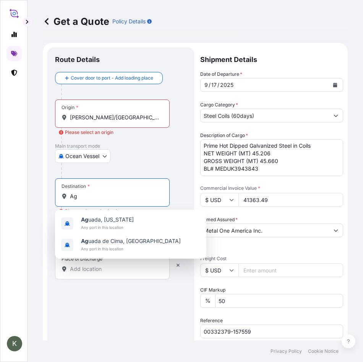
type input "A"
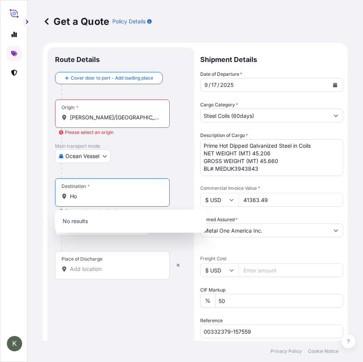
type input "H"
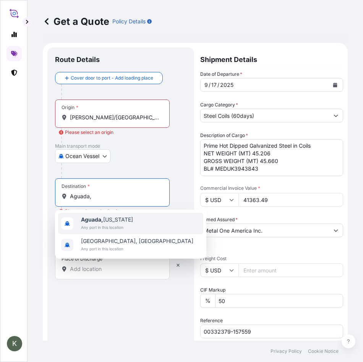
click at [133, 221] on span "Any port in this location" at bounding box center [107, 227] width 52 height 8
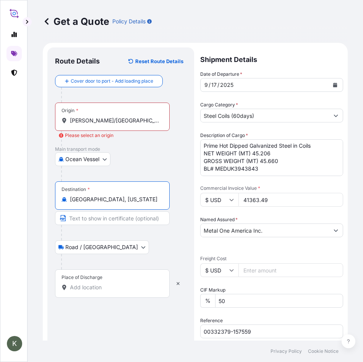
type input "Aguada, Puerto Rico"
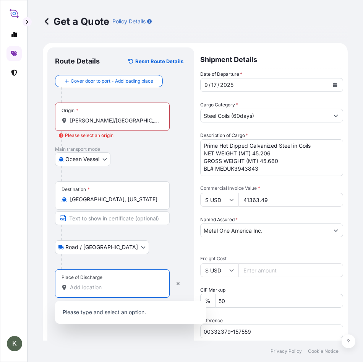
click at [125, 221] on input "Place of Discharge" at bounding box center [115, 287] width 90 height 8
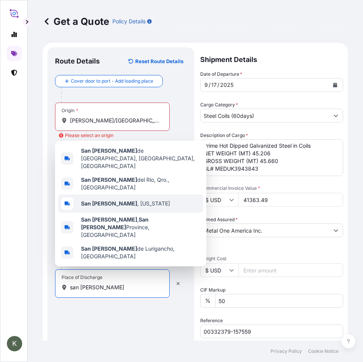
click at [124, 207] on span "San Juan , Puerto Rico" at bounding box center [125, 203] width 89 height 8
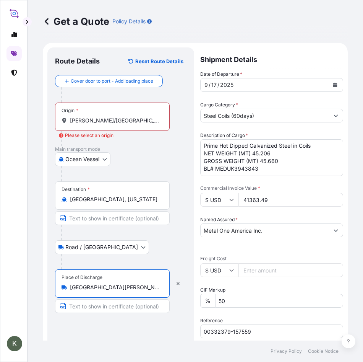
type input "San Juan, Puerto Rico"
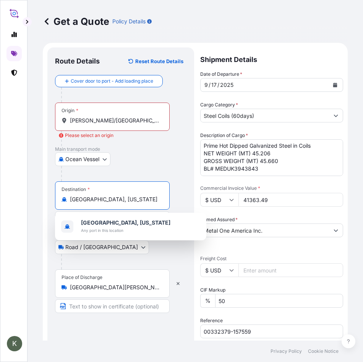
drag, startPoint x: 124, startPoint y: 201, endPoint x: 68, endPoint y: 199, distance: 56.6
click at [68, 199] on div "Aguada, Puerto Rico" at bounding box center [113, 199] width 102 height 8
click at [146, 144] on div at bounding box center [115, 138] width 109 height 15
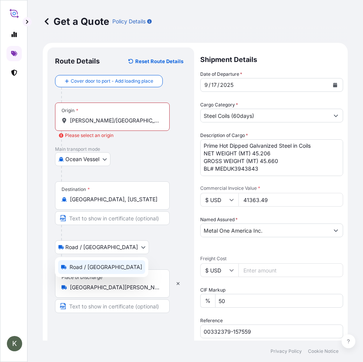
click at [104, 221] on body "K Get a Quote Policy Details Route Details Reset Route Details Cover door to po…" at bounding box center [181, 181] width 363 height 362
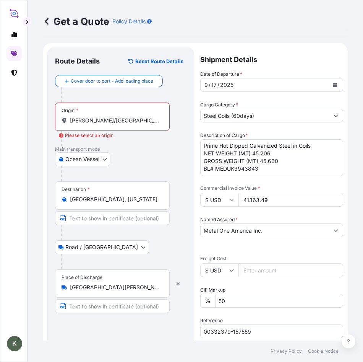
click at [126, 110] on div "Origin * Muhammad Bin Qasim/Karachi, Pakistan" at bounding box center [112, 116] width 115 height 28
click at [126, 117] on input "[PERSON_NAME]/[GEOGRAPHIC_DATA], [GEOGRAPHIC_DATA]" at bounding box center [115, 121] width 90 height 8
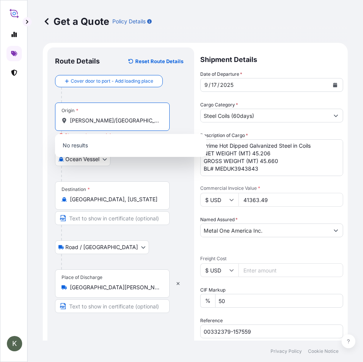
click at [179, 83] on div "Cover door to port - Add loading place" at bounding box center [120, 89] width 131 height 28
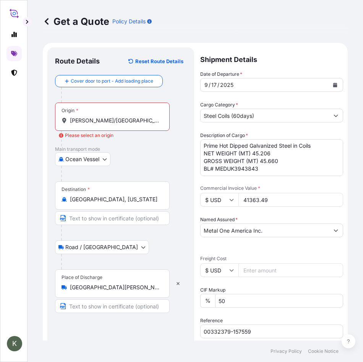
click at [110, 115] on div "Origin * Muhammad Bin Qasim/Karachi, Pakistan" at bounding box center [112, 116] width 115 height 28
click at [110, 117] on input "[PERSON_NAME]/[GEOGRAPHIC_DATA], [GEOGRAPHIC_DATA]" at bounding box center [115, 121] width 90 height 8
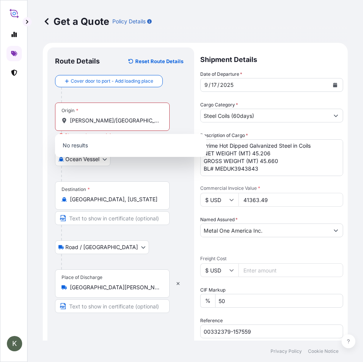
click at [134, 112] on div "Origin * Muhammad Bin Qasim/Karachi, Pakistan" at bounding box center [112, 116] width 115 height 28
click at [134, 117] on input "[PERSON_NAME]/[GEOGRAPHIC_DATA], [GEOGRAPHIC_DATA]" at bounding box center [115, 121] width 90 height 8
click at [140, 170] on div at bounding box center [123, 173] width 125 height 15
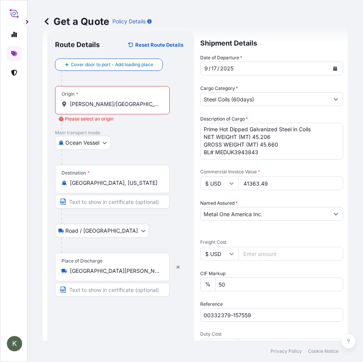
scroll to position [17, 0]
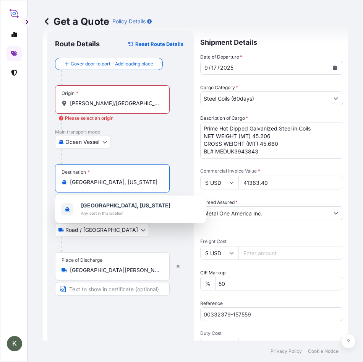
drag, startPoint x: 130, startPoint y: 180, endPoint x: 68, endPoint y: 180, distance: 61.9
click at [68, 180] on div "Aguada, Puerto Rico" at bounding box center [113, 182] width 102 height 8
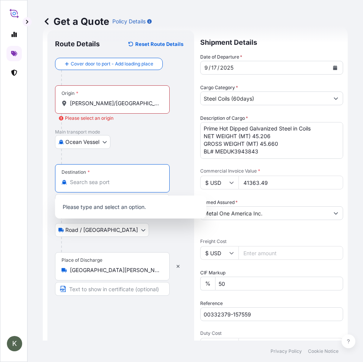
paste input "Aguada, Puerto Rico"
type input "Aguada, Puerto Rico"
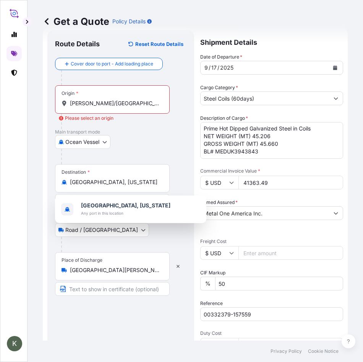
click at [141, 148] on div "Ocean Vessel Ocean Vessel Air Truck Rail" at bounding box center [120, 142] width 131 height 14
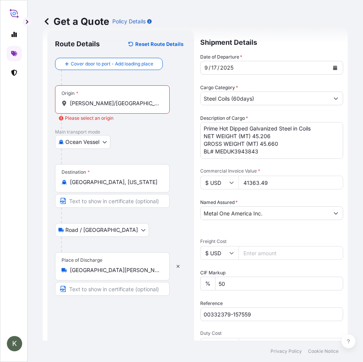
click at [135, 175] on div "Destination * Aguada, Puerto Rico" at bounding box center [112, 178] width 115 height 28
click at [135, 178] on input "Aguada, Puerto Rico" at bounding box center [115, 182] width 90 height 8
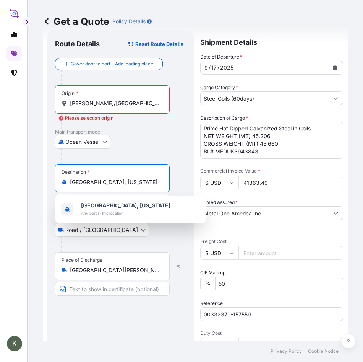
click at [152, 145] on div "Ocean Vessel Ocean Vessel Air Truck Rail" at bounding box center [120, 142] width 131 height 14
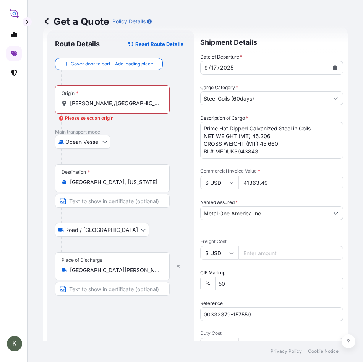
click at [106, 221] on body "K Get a Quote Policy Details Route Details Reset Route Details Cover door to po…" at bounding box center [181, 181] width 363 height 362
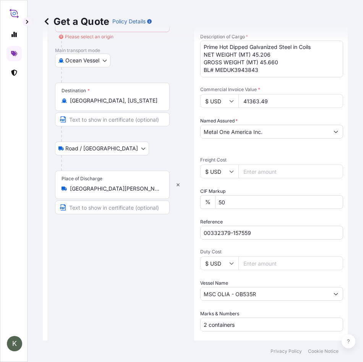
scroll to position [99, 0]
click at [229, 205] on input "50" at bounding box center [279, 202] width 128 height 14
click at [237, 212] on div "Date of Departure * 9 / 17 / 2025 Cargo Category * Steel Coils (60days) Descrip…" at bounding box center [271, 150] width 143 height 359
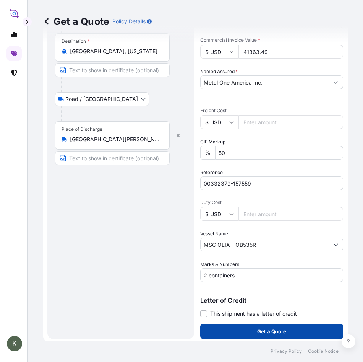
scroll to position [148, 0]
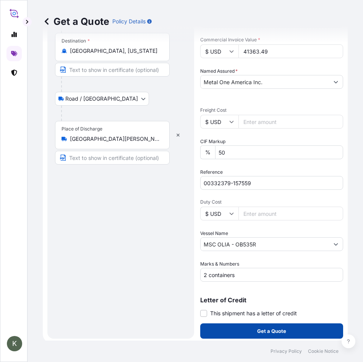
click at [264, 221] on p "Get a Quote" at bounding box center [271, 331] width 29 height 8
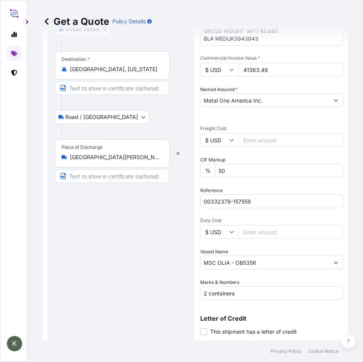
scroll to position [151, 0]
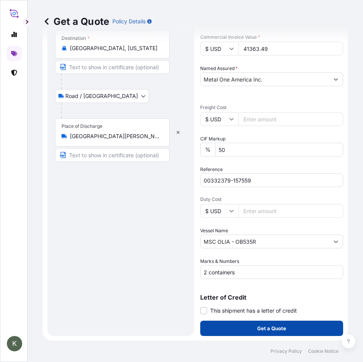
click at [236, 221] on button "Get a Quote" at bounding box center [271, 327] width 143 height 15
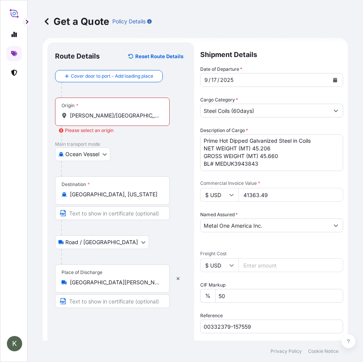
scroll to position [0, 0]
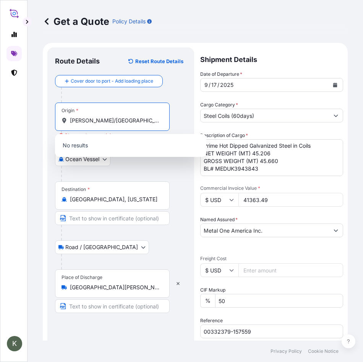
click at [143, 120] on input "[PERSON_NAME]/[GEOGRAPHIC_DATA], [GEOGRAPHIC_DATA]" at bounding box center [115, 121] width 90 height 8
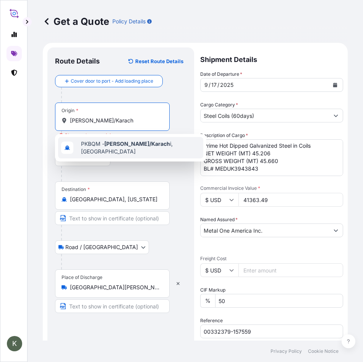
click at [155, 147] on span "PKBQM - Muhammad Bin Qasim/Karach i, Pakistan" at bounding box center [140, 147] width 119 height 15
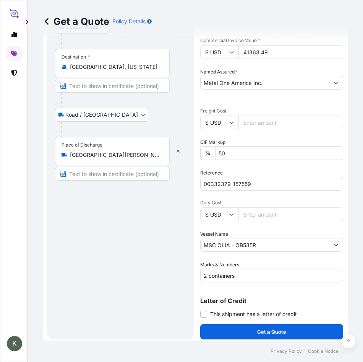
scroll to position [151, 0]
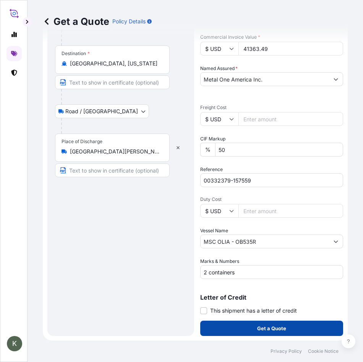
type input "PKBQM - Muhammad Bin Qasim/Karachi, Pakistan"
click at [282, 221] on p "Get a Quote" at bounding box center [271, 328] width 29 height 8
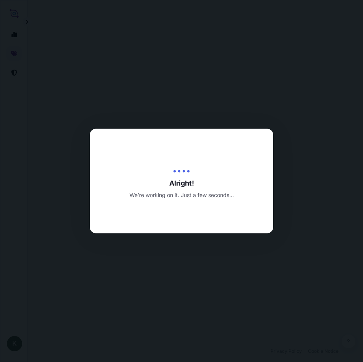
select select "Ocean Vessel"
select select "Road / Inland"
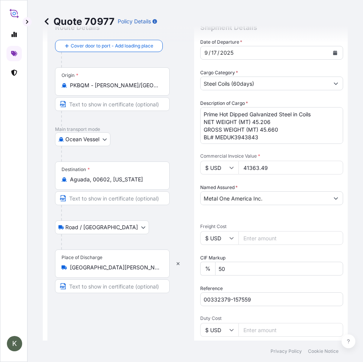
scroll to position [32, 0]
click at [142, 178] on input "Aguada, 00602, Puerto Rico" at bounding box center [115, 179] width 90 height 8
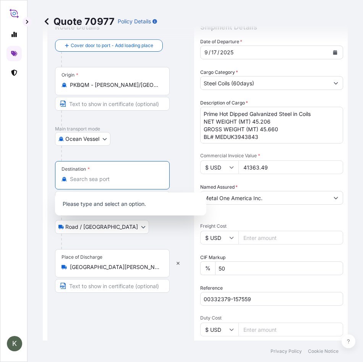
click at [143, 221] on input "San Juan, Puerto Rico" at bounding box center [115, 267] width 90 height 8
type input "Aguada, 00602, Puerto Rico"
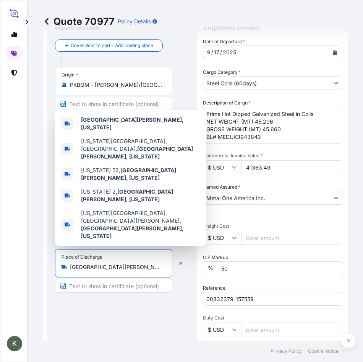
paste input "Aguada, 00602, Puerto Rico"
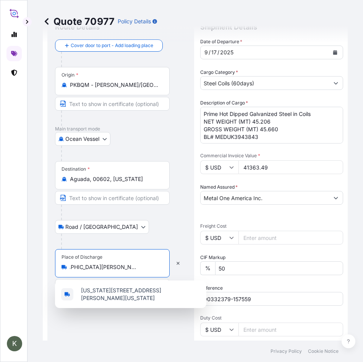
scroll to position [0, 0]
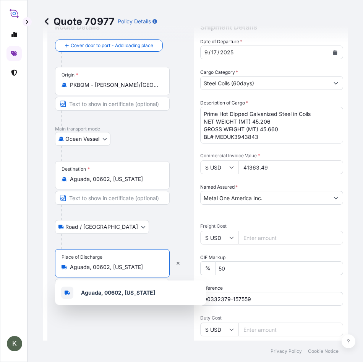
type input "San Juan, Puerto Rico"
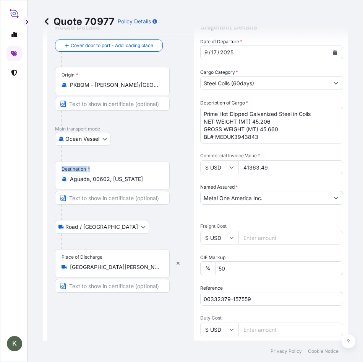
drag, startPoint x: 148, startPoint y: 175, endPoint x: 53, endPoint y: 175, distance: 95.5
click at [53, 175] on div "Route Details Cover door to port - Add loading place Place of loading Road / In…" at bounding box center [120, 234] width 147 height 439
click at [146, 182] on input "Aguada, 00602, Puerto Rico" at bounding box center [115, 179] width 90 height 8
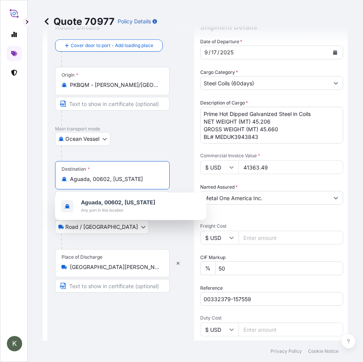
drag, startPoint x: 143, startPoint y: 179, endPoint x: 72, endPoint y: 184, distance: 70.5
click at [72, 184] on div "Destination * Aguada, 00602, Puerto Rico" at bounding box center [112, 175] width 115 height 28
paste input "San Juan"
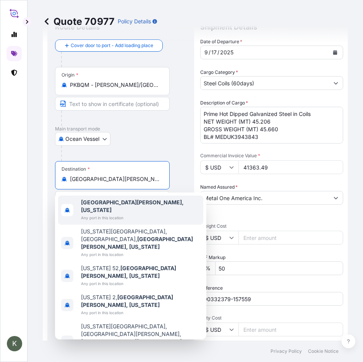
click at [144, 175] on input "San Juan, Puerto Rico" at bounding box center [115, 179] width 90 height 8
type input "Aguada, 00602, Puerto Rico"
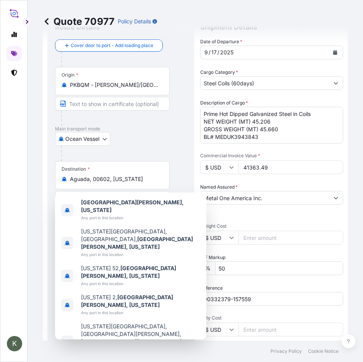
click at [180, 175] on div "Destination * Aguada, 00602, Puerto Rico" at bounding box center [120, 190] width 131 height 59
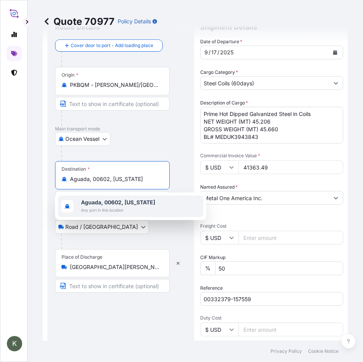
drag, startPoint x: 143, startPoint y: 180, endPoint x: 58, endPoint y: 194, distance: 85.6
click at [58, 194] on body "1 option available. K Quote 70977 Policy Details Route Details Cover door to po…" at bounding box center [181, 181] width 363 height 362
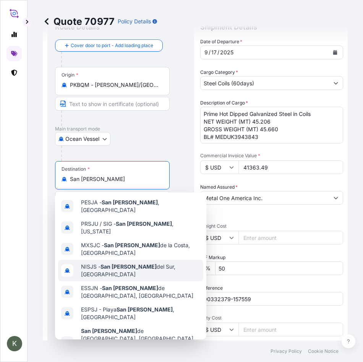
scroll to position [12, 0]
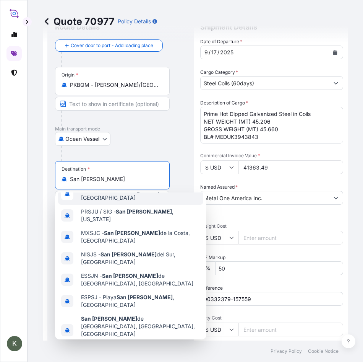
click at [112, 178] on input "San Juan" at bounding box center [115, 179] width 90 height 8
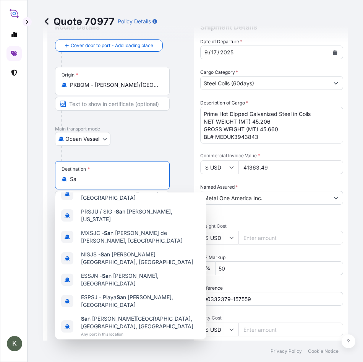
type input "S"
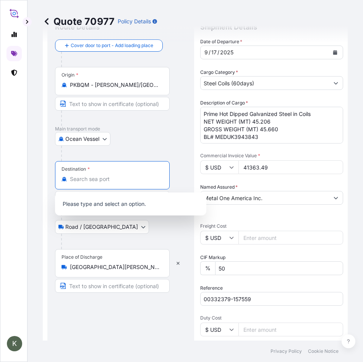
scroll to position [0, 0]
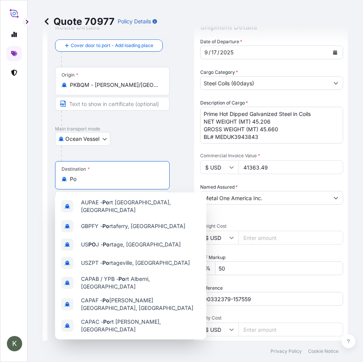
type input "P"
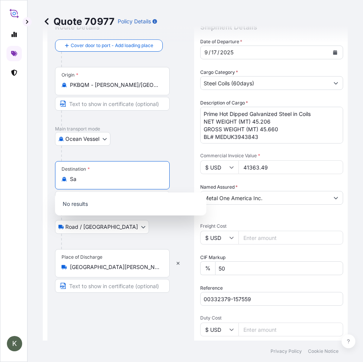
type input "S"
type input "P"
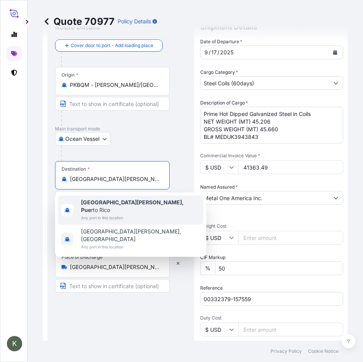
click at [126, 198] on span "San Juan, Pue rto Rico" at bounding box center [140, 205] width 119 height 15
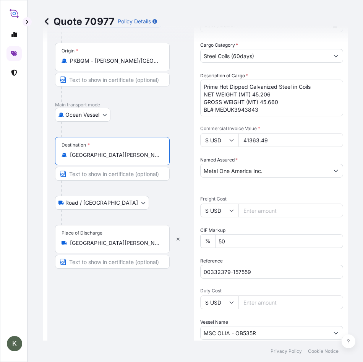
scroll to position [60, 0]
type input "San Juan, Puerto Rico"
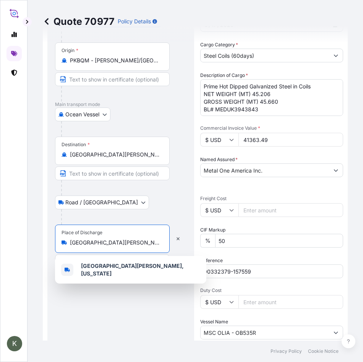
click at [136, 221] on input "San Juan, Puerto Rico" at bounding box center [115, 242] width 90 height 8
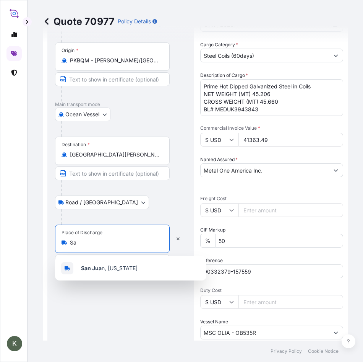
type input "S"
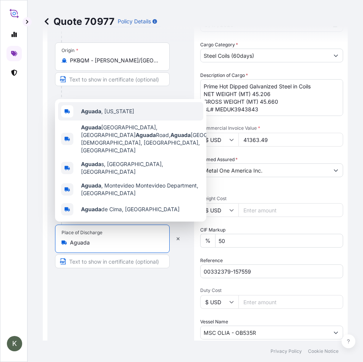
click at [105, 115] on span "Aguada , Puerto Rico" at bounding box center [107, 111] width 53 height 8
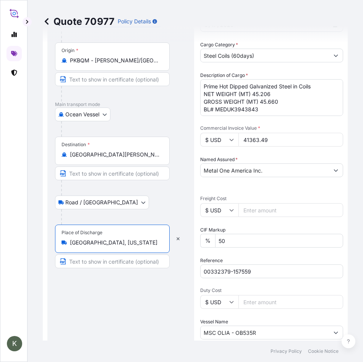
type input "Aguada, Puerto Rico"
click at [138, 221] on div "Route Details Reset Route Details Cover door to port - Add loading place Place …" at bounding box center [120, 207] width 131 height 424
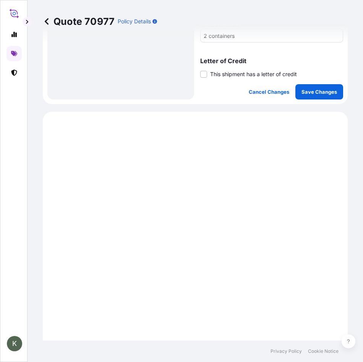
scroll to position [401, 0]
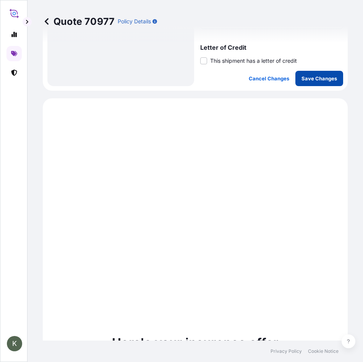
click at [318, 81] on p "Save Changes" at bounding box center [320, 79] width 36 height 8
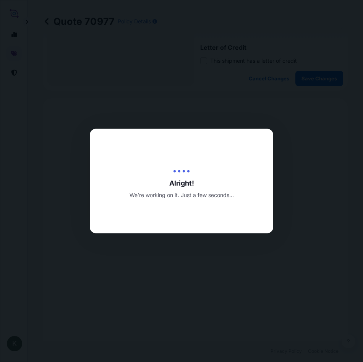
type input "09/19/2025"
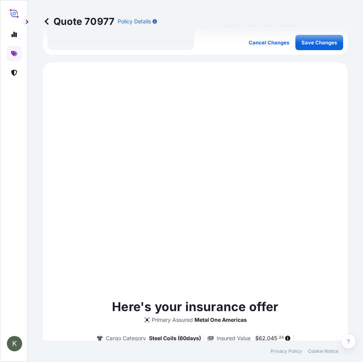
scroll to position [461, 0]
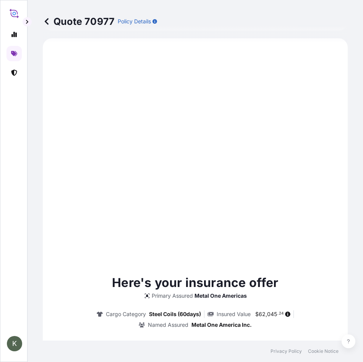
select select "Ocean Vessel"
select select "Road / Inland"
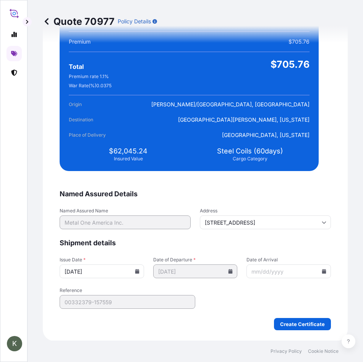
scroll to position [1659, 0]
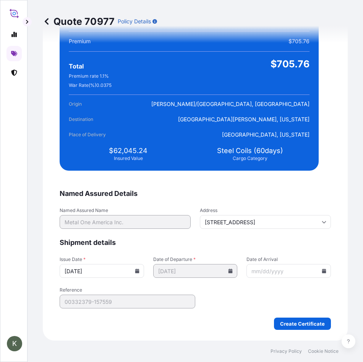
click at [300, 221] on input "Date of Arrival" at bounding box center [288, 271] width 84 height 14
click at [135, 221] on icon at bounding box center [137, 270] width 4 height 5
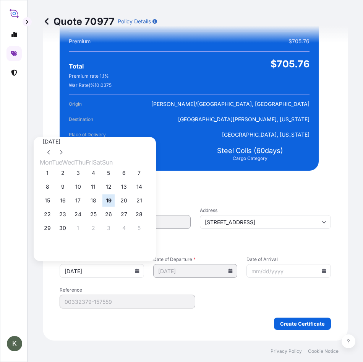
click at [188, 221] on span "Reference" at bounding box center [128, 290] width 136 height 6
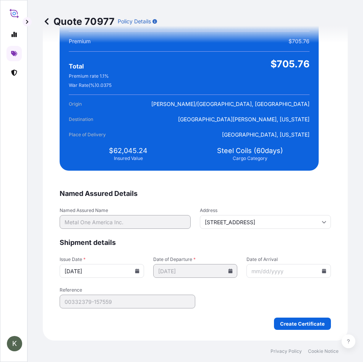
click at [135, 221] on icon at bounding box center [137, 270] width 5 height 5
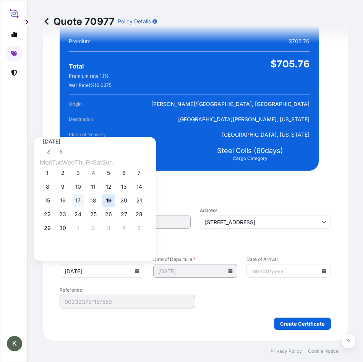
click at [84, 205] on button "17" at bounding box center [78, 200] width 12 height 12
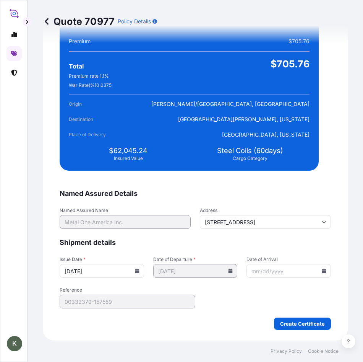
type input "09/17/2025"
click at [221, 221] on form "Named Assured Details Named Assured Name Metal One America Inc. Address 6250 No…" at bounding box center [195, 259] width 271 height 141
click at [287, 221] on input "Date of Arrival" at bounding box center [288, 271] width 84 height 14
click at [322, 221] on icon at bounding box center [324, 270] width 5 height 5
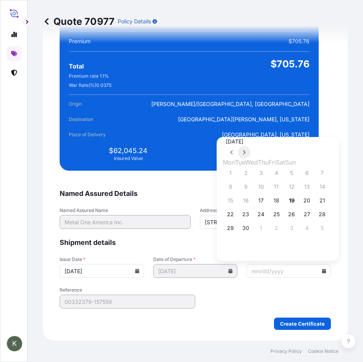
click at [250, 146] on button at bounding box center [244, 152] width 12 height 12
click at [265, 201] on button "12" at bounding box center [261, 200] width 12 height 12
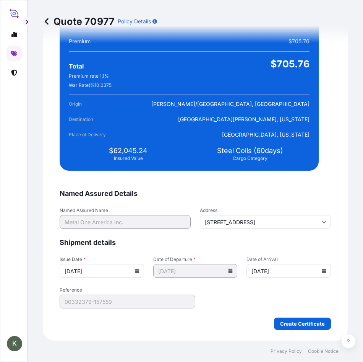
click at [266, 221] on form "Named Assured Details Named Assured Name Metal One America Inc. Address 6250 No…" at bounding box center [195, 259] width 271 height 141
click at [322, 221] on icon at bounding box center [324, 270] width 4 height 5
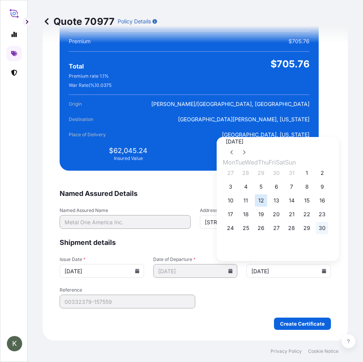
click at [328, 221] on button "30" at bounding box center [322, 228] width 12 height 12
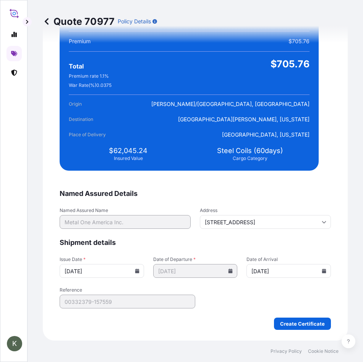
type input "11/30/2025"
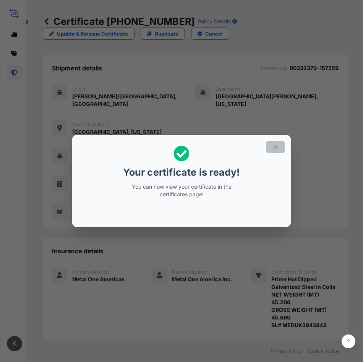
click at [276, 148] on icon "button" at bounding box center [275, 146] width 7 height 7
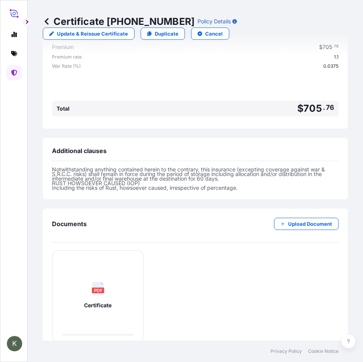
scroll to position [392, 0]
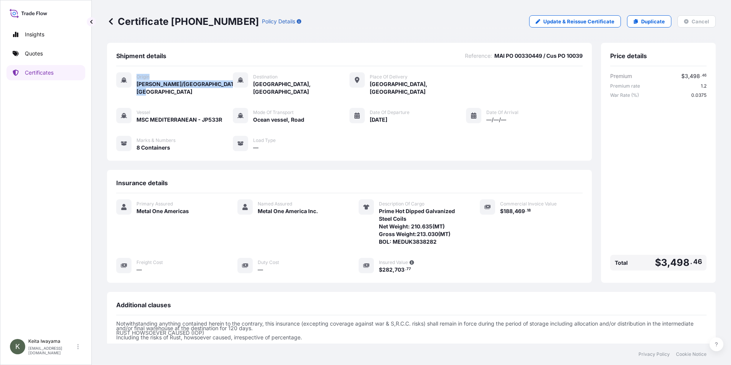
drag, startPoint x: 178, startPoint y: 90, endPoint x: 133, endPoint y: 84, distance: 46.2
click at [133, 84] on div "Origin [PERSON_NAME]/[GEOGRAPHIC_DATA], [GEOGRAPHIC_DATA]" at bounding box center [174, 83] width 117 height 23
drag, startPoint x: 133, startPoint y: 84, endPoint x: 171, endPoint y: 83, distance: 38.6
click at [171, 83] on div "Origin [PERSON_NAME]/[GEOGRAPHIC_DATA], [GEOGRAPHIC_DATA]" at bounding box center [174, 83] width 117 height 23
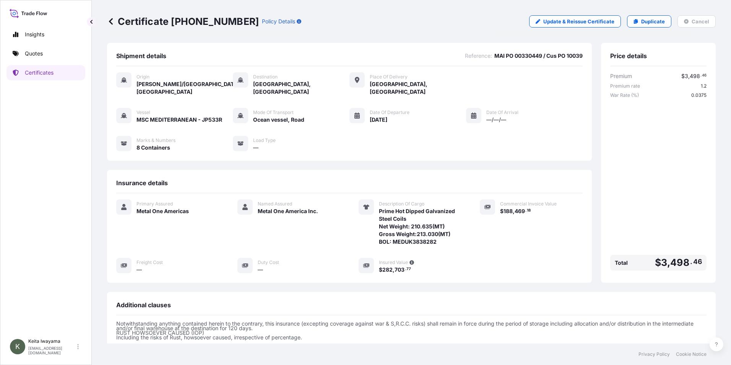
drag, startPoint x: 171, startPoint y: 83, endPoint x: 173, endPoint y: 91, distance: 8.3
click at [173, 91] on span "[PERSON_NAME]/[GEOGRAPHIC_DATA], [GEOGRAPHIC_DATA]" at bounding box center [184, 87] width 96 height 15
drag, startPoint x: 173, startPoint y: 91, endPoint x: 136, endPoint y: 90, distance: 37.5
click at [136, 90] on div "Origin [PERSON_NAME]/[GEOGRAPHIC_DATA], [GEOGRAPHIC_DATA]" at bounding box center [174, 83] width 117 height 23
copy span "[PERSON_NAME]/[GEOGRAPHIC_DATA], [GEOGRAPHIC_DATA]"
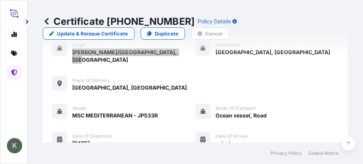
scroll to position [44, 0]
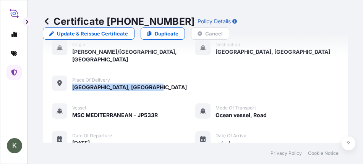
drag, startPoint x: 150, startPoint y: 81, endPoint x: 74, endPoint y: 78, distance: 75.7
click at [74, 78] on div "Origin [PERSON_NAME]/[GEOGRAPHIC_DATA], [GEOGRAPHIC_DATA] Destination [GEOGRAPH…" at bounding box center [195, 65] width 287 height 51
copy span "[GEOGRAPHIC_DATA], [GEOGRAPHIC_DATA]"
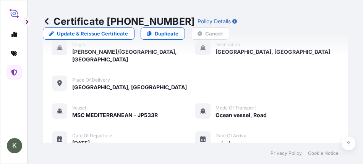
click at [238, 20] on div "Certificate [PHONE_NUMBER] Policy Details Update & Reissue Certificate Duplicat…" at bounding box center [195, 27] width 305 height 24
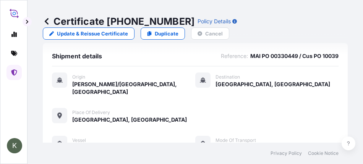
scroll to position [23, 0]
